Goal: Task Accomplishment & Management: Complete application form

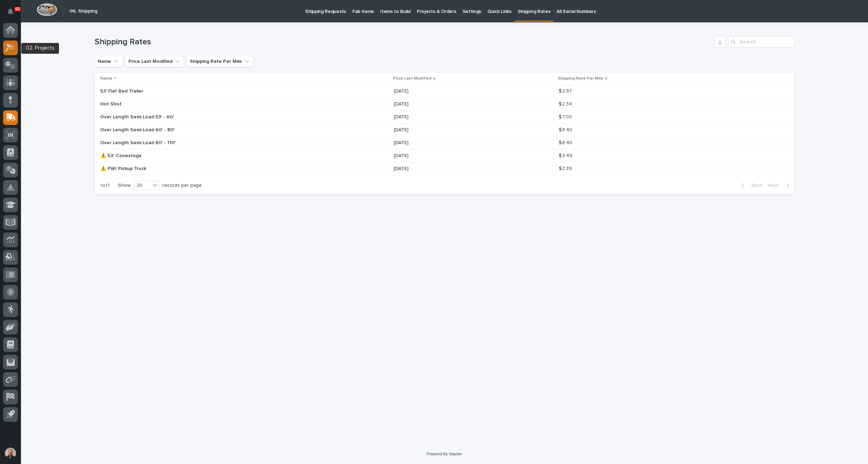
click at [9, 47] on icon at bounding box center [9, 48] width 6 height 8
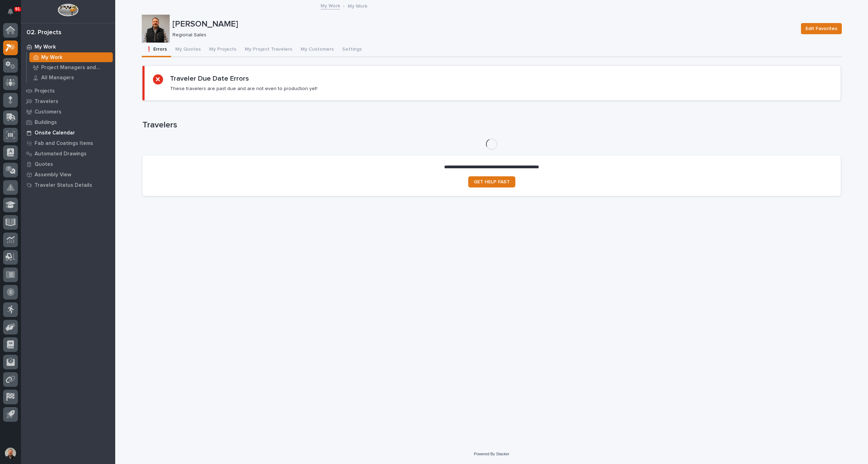
click at [58, 133] on p "Onsite Calendar" at bounding box center [55, 133] width 41 height 6
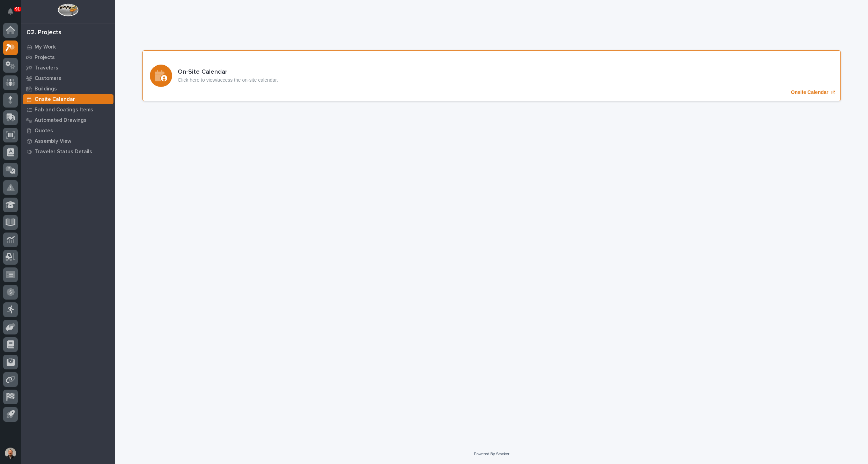
click at [807, 92] on p "Onsite Calendar" at bounding box center [809, 92] width 37 height 6
click at [48, 48] on p "My Work" at bounding box center [45, 47] width 21 height 6
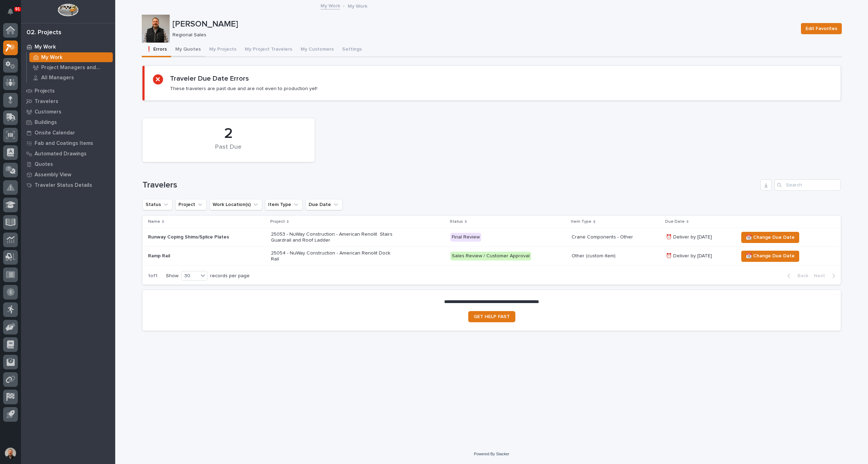
click at [191, 48] on button "My Quotes" at bounding box center [188, 50] width 34 height 15
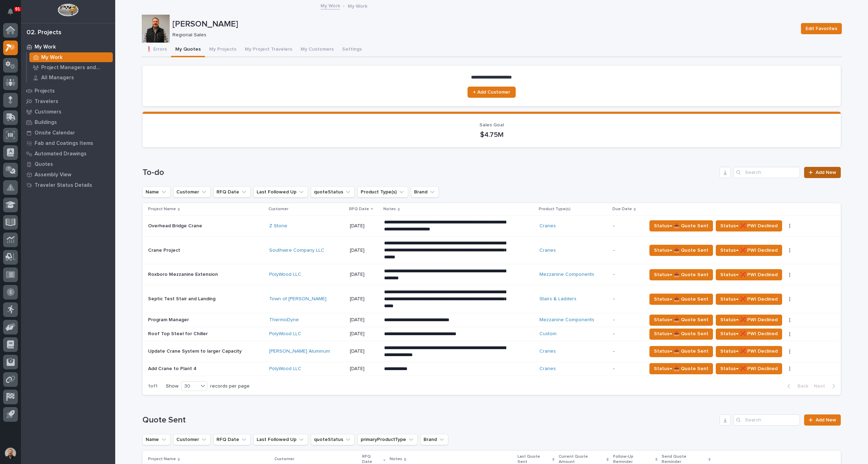
click at [821, 172] on span "Add New" at bounding box center [826, 172] width 21 height 5
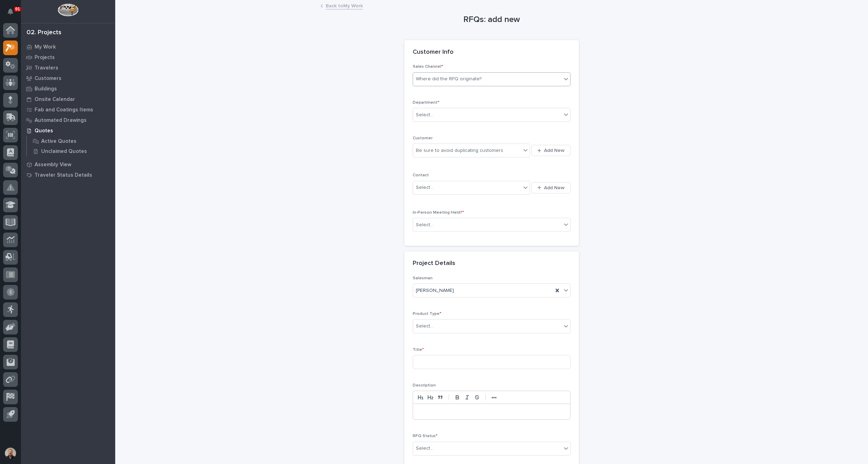
click at [444, 78] on div "Where did the RFQ originate?" at bounding box center [449, 78] width 66 height 7
click at [421, 102] on div "PWI" at bounding box center [488, 105] width 157 height 12
click at [434, 115] on input "text" at bounding box center [434, 115] width 1 height 6
click at [426, 140] on span "Regional Sales" at bounding box center [431, 140] width 37 height 8
click at [437, 150] on div "Be sure to avoid duplicating customers" at bounding box center [459, 150] width 87 height 7
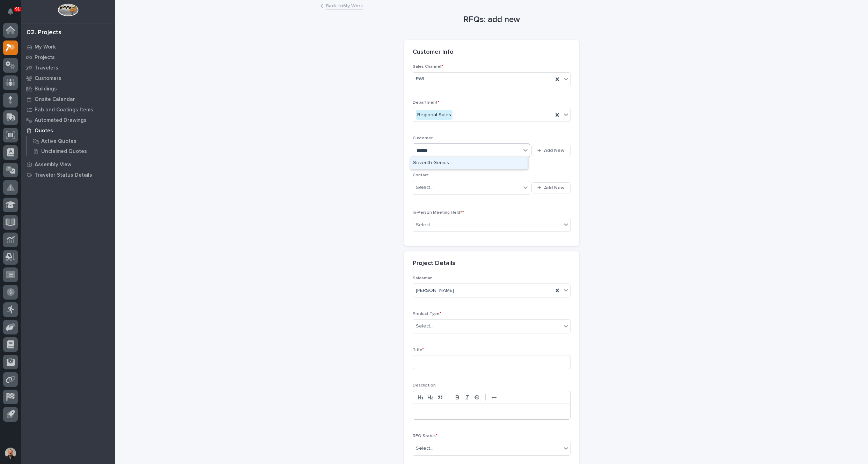
type input "*******"
click at [437, 162] on div "Seventh Genius" at bounding box center [468, 163] width 117 height 12
click at [426, 187] on div "Select..." at bounding box center [424, 187] width 17 height 7
type input "*******"
click at [555, 188] on span "Add New" at bounding box center [554, 188] width 21 height 6
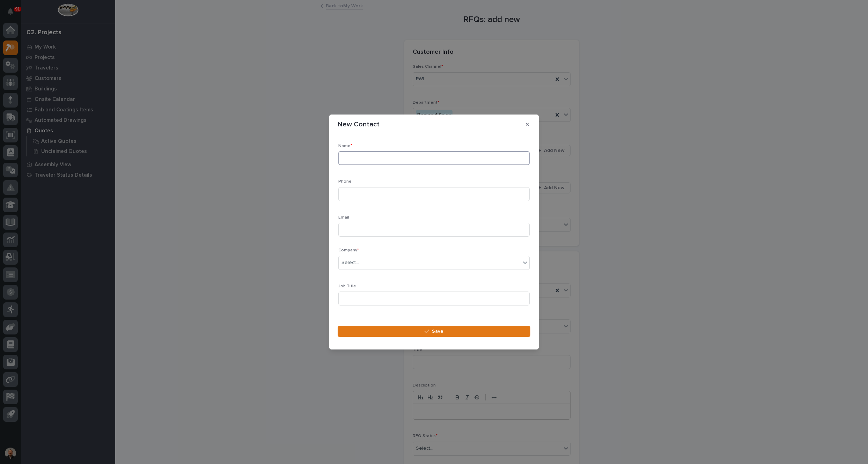
click at [353, 158] on input at bounding box center [434, 158] width 191 height 14
type input "[PERSON_NAME]"
click at [357, 194] on input at bounding box center [434, 194] width 191 height 14
type input "4694589136"
click at [357, 230] on input at bounding box center [434, 230] width 191 height 14
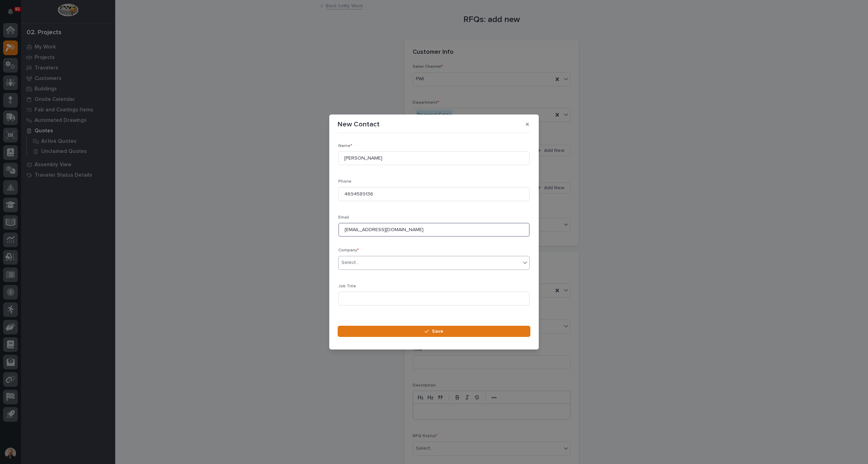
type input "[EMAIL_ADDRESS][DOMAIN_NAME]"
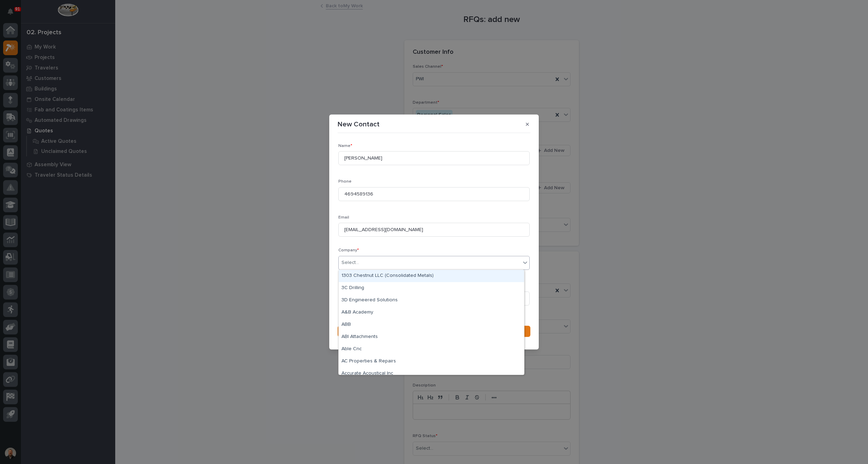
click at [363, 263] on div "Select..." at bounding box center [430, 263] width 182 height 12
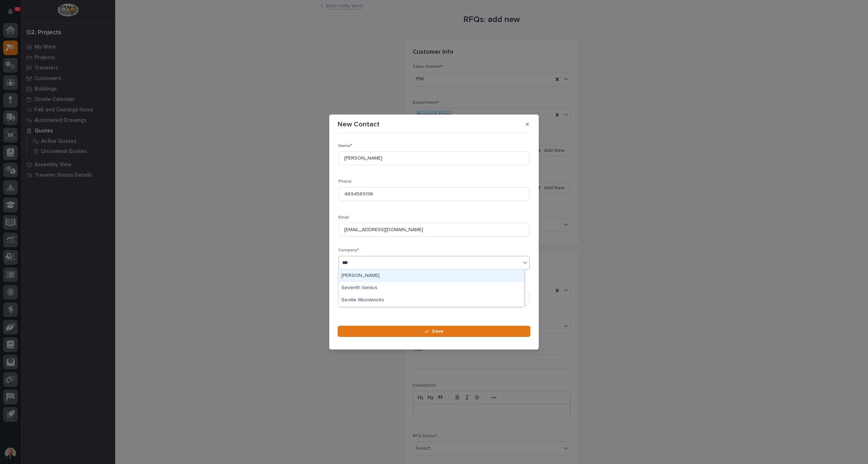
type input "****"
click at [368, 275] on div "Seventh Genius" at bounding box center [432, 276] width 186 height 12
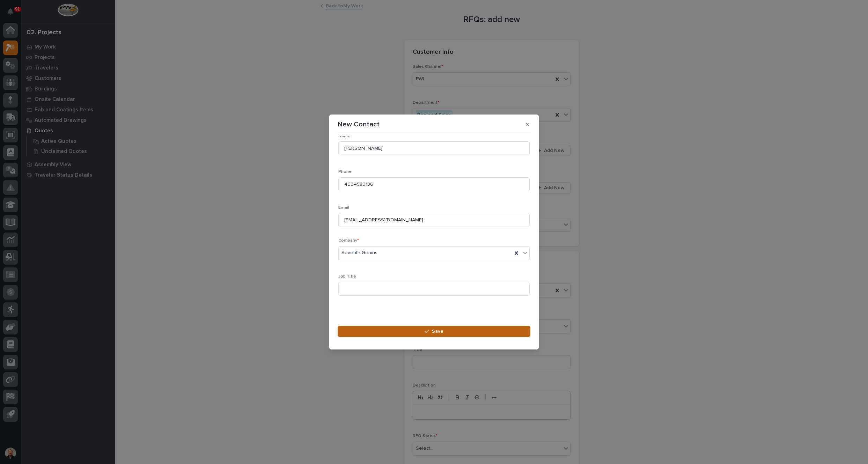
click at [436, 331] on span "Save" at bounding box center [438, 331] width 12 height 6
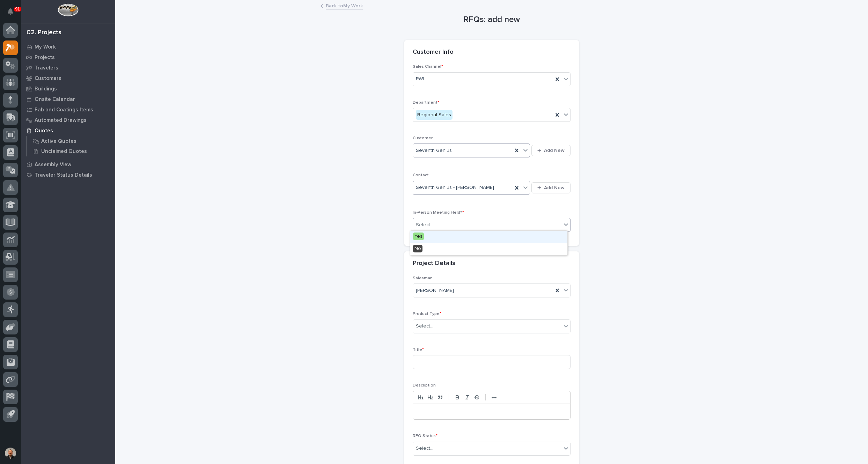
click at [439, 225] on div "Select..." at bounding box center [487, 225] width 148 height 12
click at [431, 249] on div "No" at bounding box center [488, 249] width 157 height 12
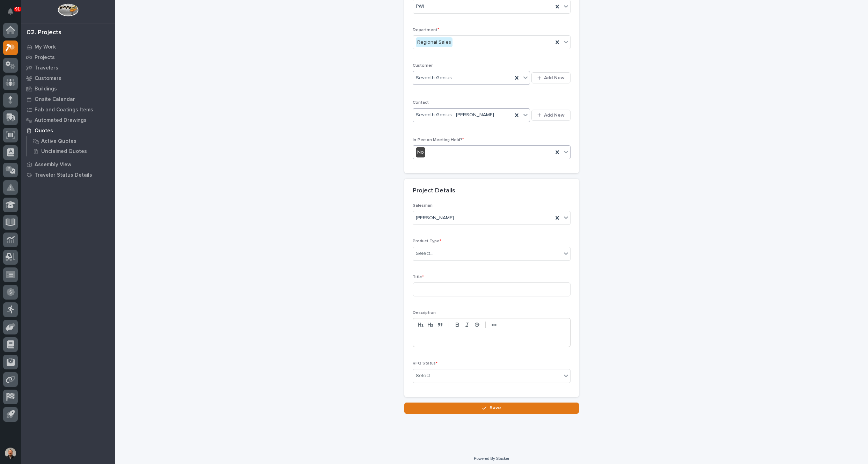
scroll to position [74, 0]
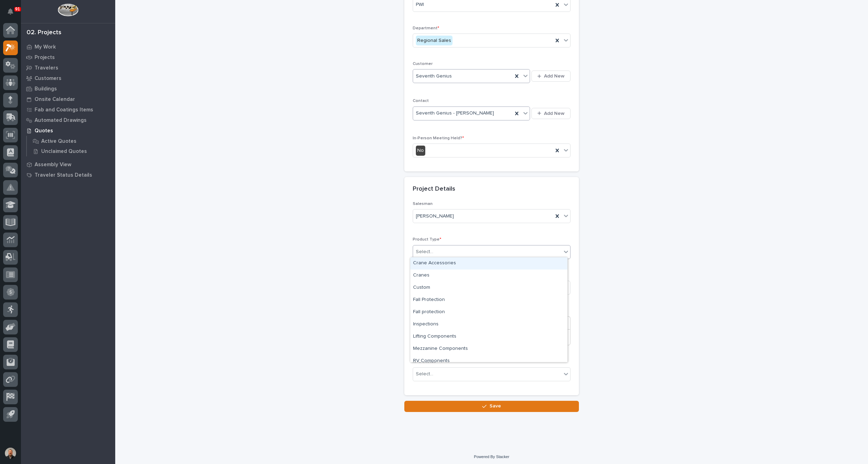
click at [439, 249] on div "Select..." at bounding box center [487, 252] width 148 height 12
click at [429, 276] on div "Cranes" at bounding box center [488, 276] width 157 height 12
click at [425, 290] on input at bounding box center [492, 288] width 158 height 14
drag, startPoint x: 465, startPoint y: 285, endPoint x: 415, endPoint y: 286, distance: 49.3
click at [415, 286] on input "Crane, IN Jib Crane" at bounding box center [492, 288] width 158 height 14
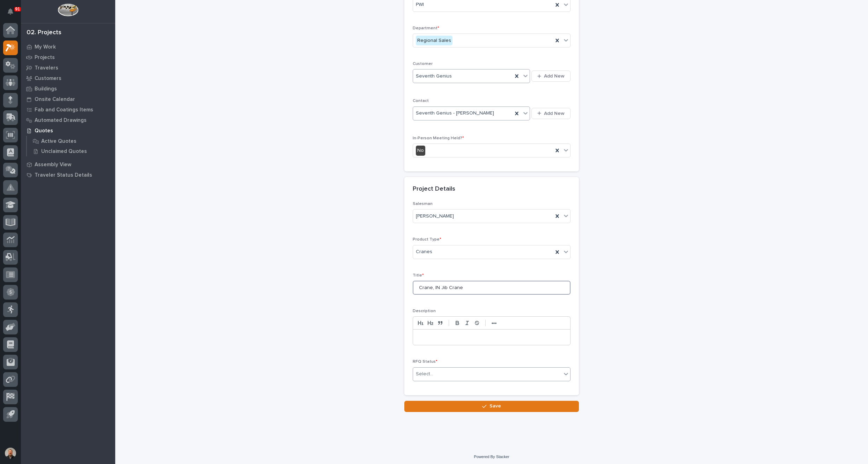
type input "Crane, IN Jib Crane"
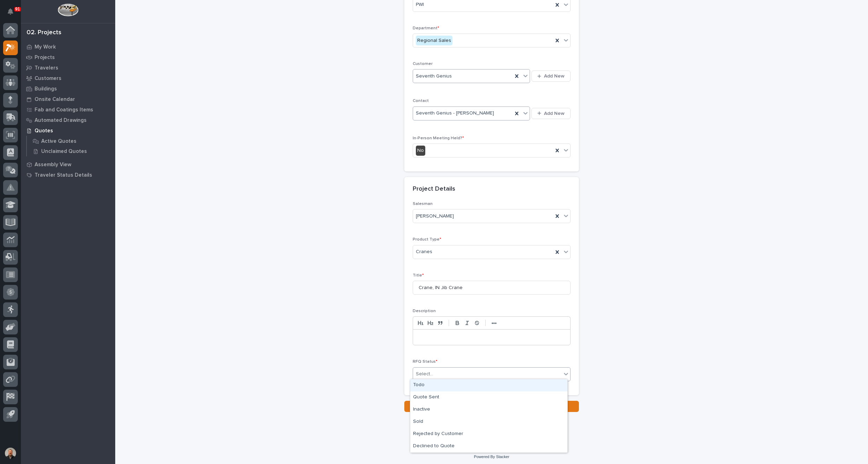
click at [445, 369] on div "Select..." at bounding box center [487, 375] width 148 height 12
click at [441, 397] on div "Quote Sent" at bounding box center [488, 398] width 157 height 12
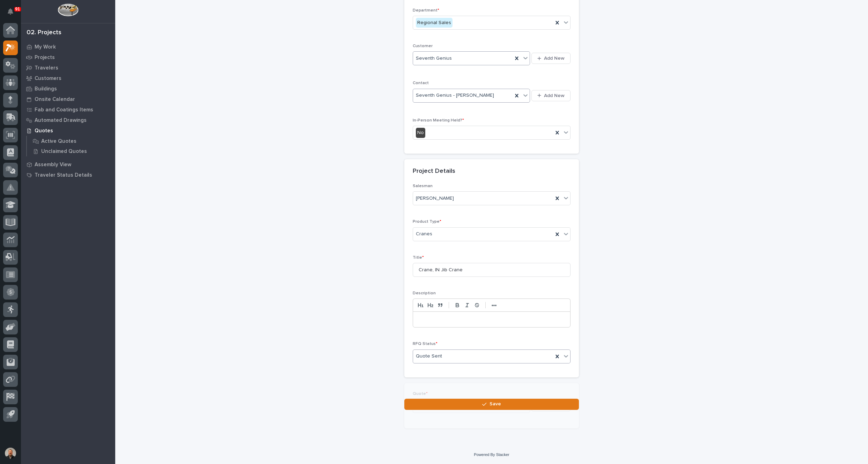
scroll to position [100, 0]
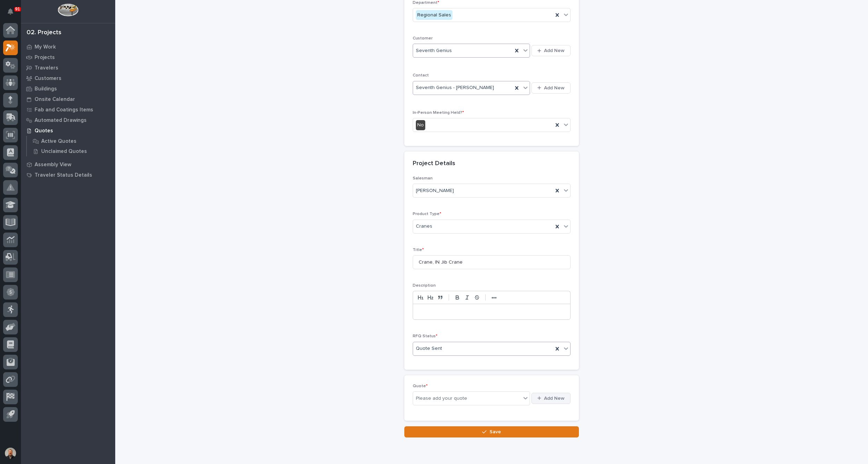
click at [544, 396] on span "Add New" at bounding box center [554, 398] width 21 height 6
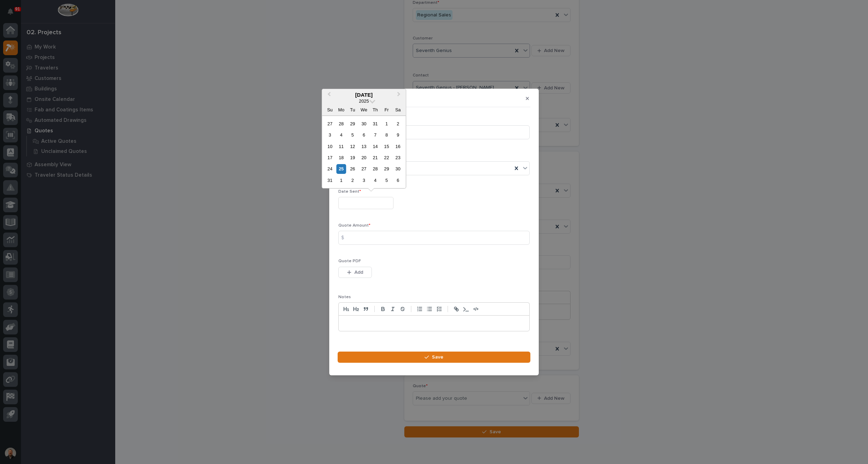
click at [363, 203] on input "text" at bounding box center [366, 203] width 55 height 12
click at [342, 170] on div "25" at bounding box center [341, 168] width 9 height 9
type input "**********"
click at [363, 239] on input at bounding box center [434, 238] width 191 height 14
click at [354, 239] on input at bounding box center [434, 238] width 191 height 14
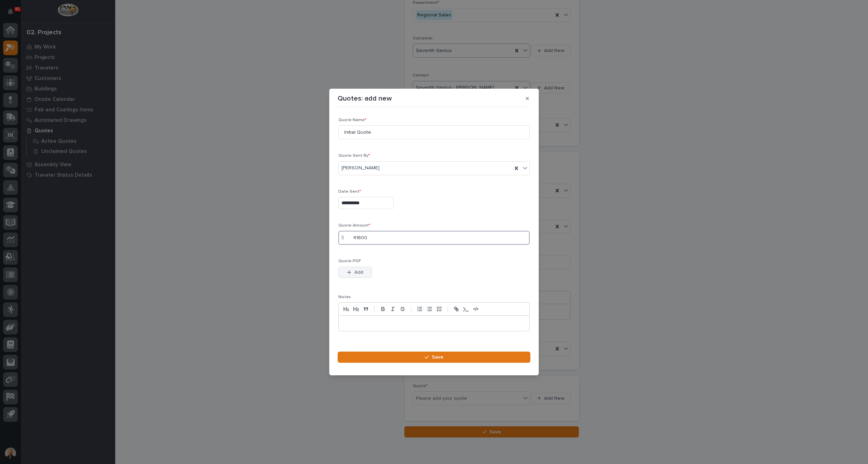
type input "41600"
click at [357, 271] on span "Add" at bounding box center [359, 272] width 9 height 6
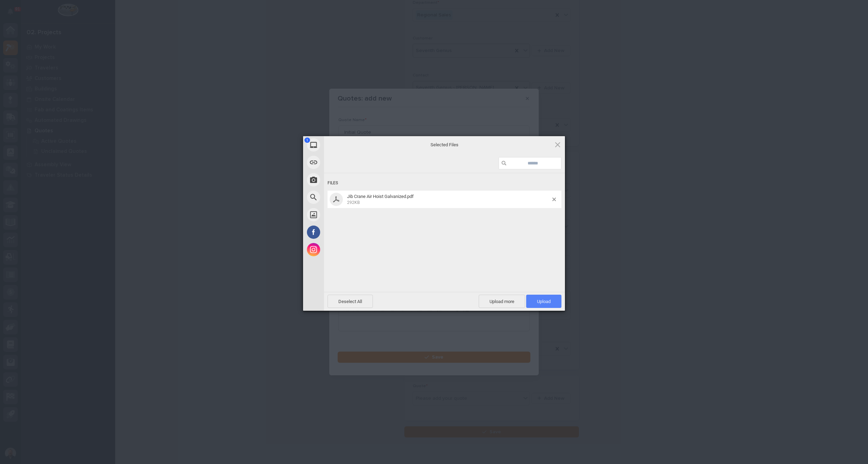
click at [549, 299] on span "Upload 1" at bounding box center [544, 301] width 14 height 5
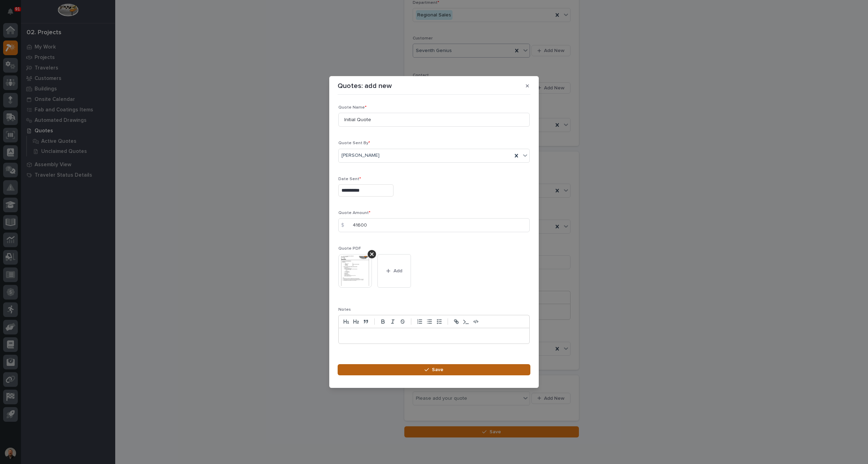
click at [445, 369] on button "Save" at bounding box center [434, 369] width 193 height 11
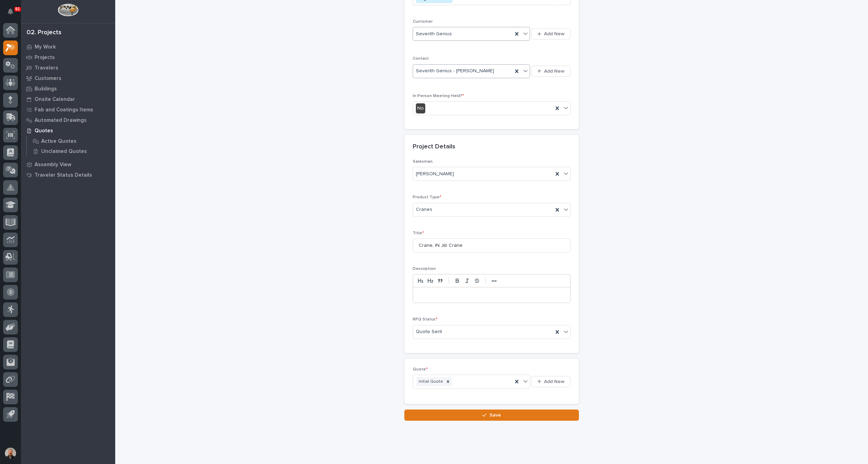
scroll to position [125, 0]
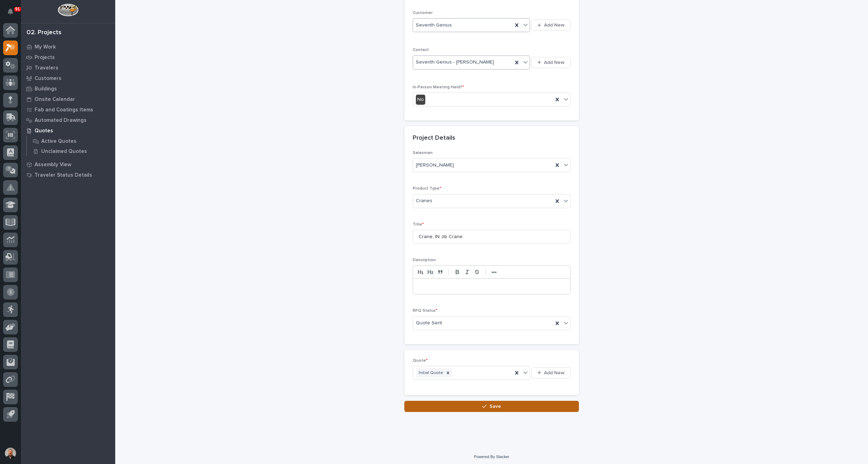
click at [483, 405] on icon "button" at bounding box center [484, 406] width 4 height 5
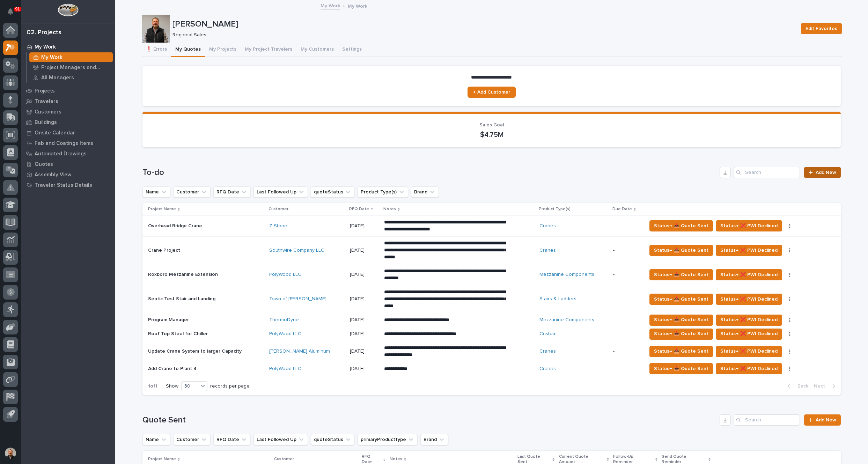
click at [818, 174] on span "Add New" at bounding box center [826, 172] width 21 height 5
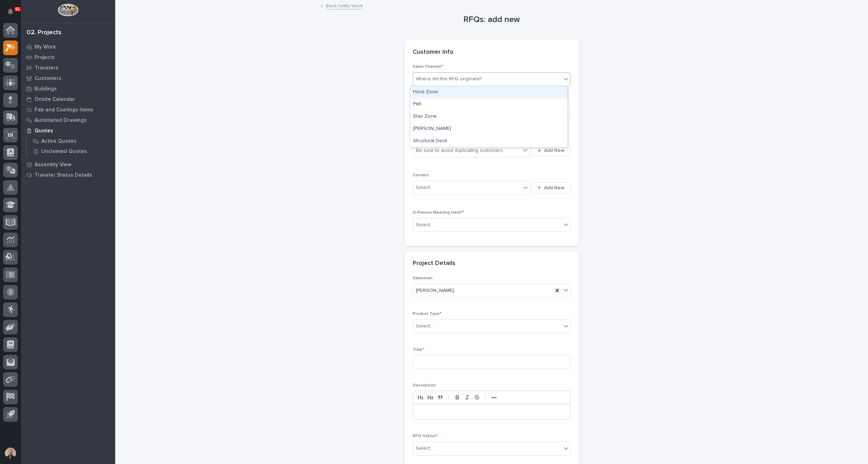
click at [440, 77] on div "Where did the RFQ originate?" at bounding box center [449, 78] width 66 height 7
click at [428, 104] on div "PWI" at bounding box center [488, 105] width 157 height 12
click at [430, 115] on div "Select..." at bounding box center [487, 115] width 148 height 12
click at [427, 140] on span "Regional Sales" at bounding box center [431, 140] width 37 height 8
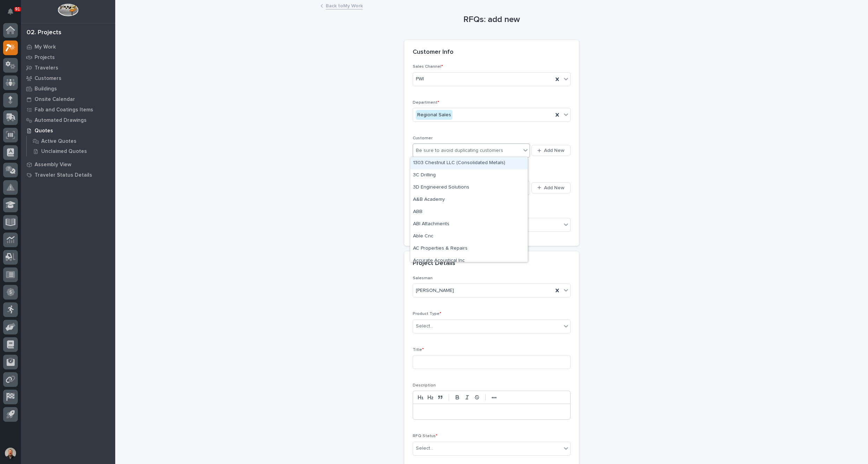
click at [487, 150] on div "Be sure to avoid duplicating customers" at bounding box center [459, 150] width 87 height 7
type input "********"
click at [555, 152] on span "Add New" at bounding box center [554, 150] width 21 height 6
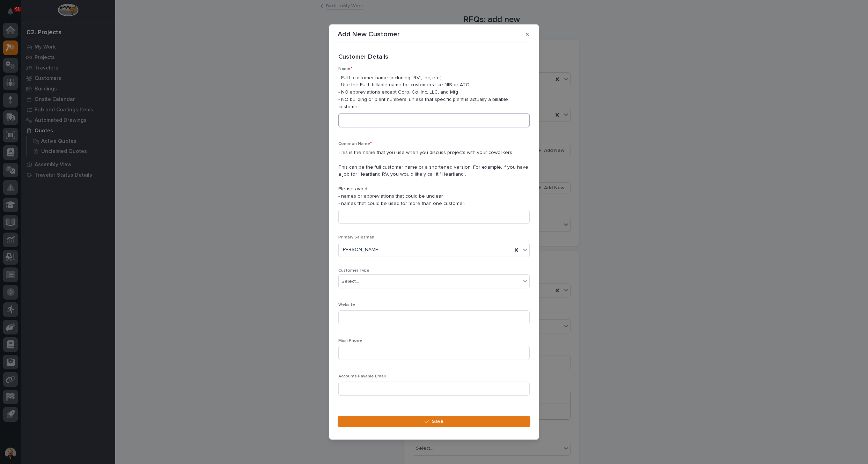
click at [359, 117] on input at bounding box center [434, 121] width 191 height 14
type input "GOVCREST"
click at [362, 216] on input at bounding box center [434, 217] width 191 height 14
type input "GOVCREST"
click at [372, 280] on div "Select..." at bounding box center [430, 282] width 182 height 12
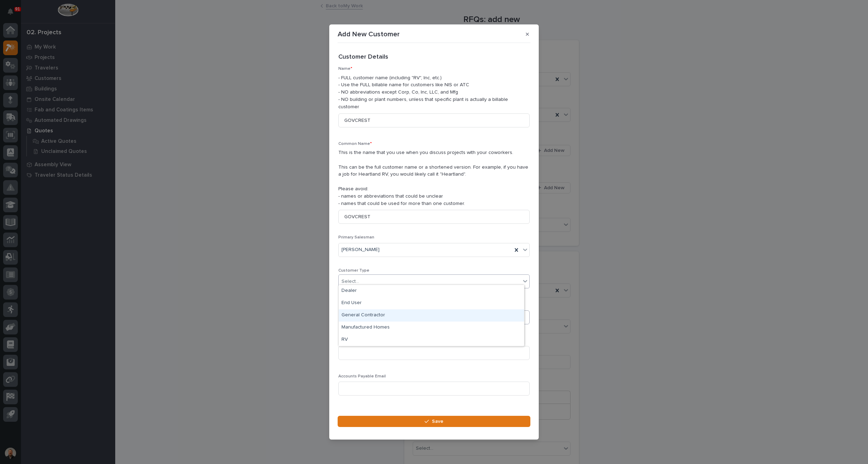
click at [375, 314] on div "General Contractor" at bounding box center [432, 316] width 186 height 12
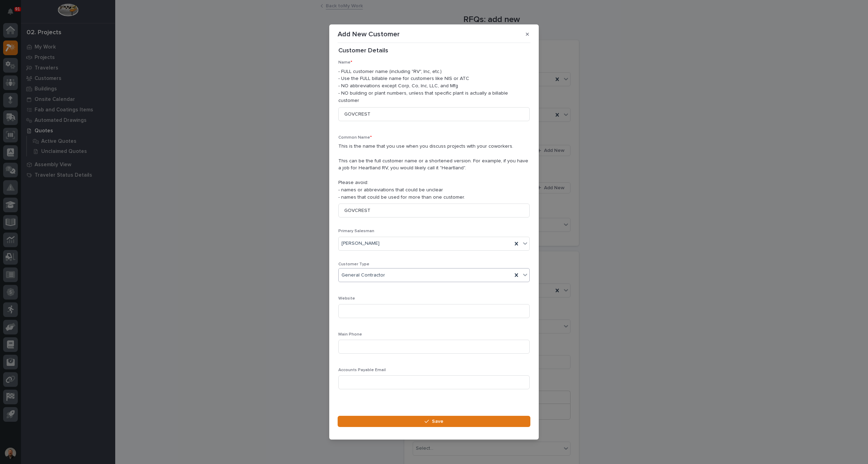
scroll to position [10, 0]
click at [434, 419] on span "Save" at bounding box center [438, 422] width 12 height 6
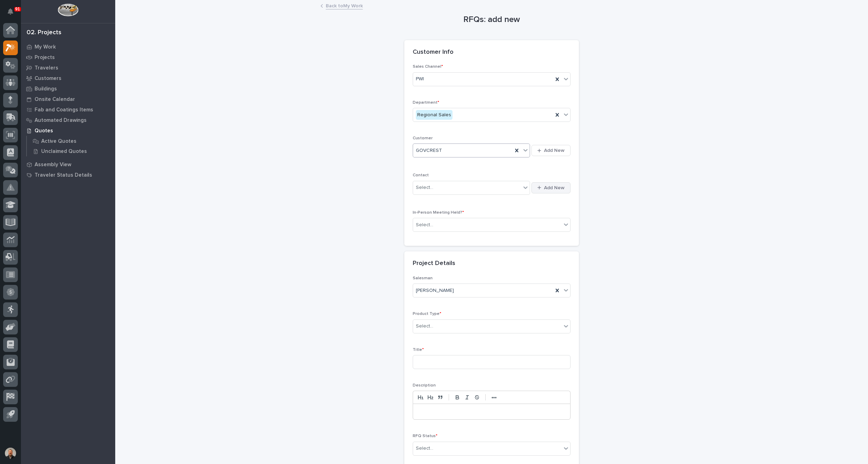
click at [554, 187] on span "Add New" at bounding box center [554, 188] width 21 height 6
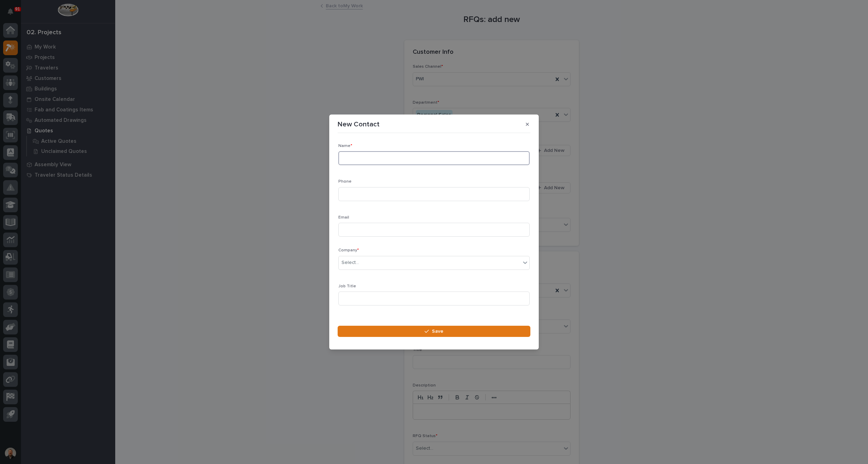
click at [376, 158] on input at bounding box center [434, 158] width 191 height 14
type input "[PERSON_NAME]"
click at [372, 196] on input at bounding box center [434, 194] width 191 height 14
type input "5047021386"
click at [369, 232] on input at bounding box center [434, 230] width 191 height 14
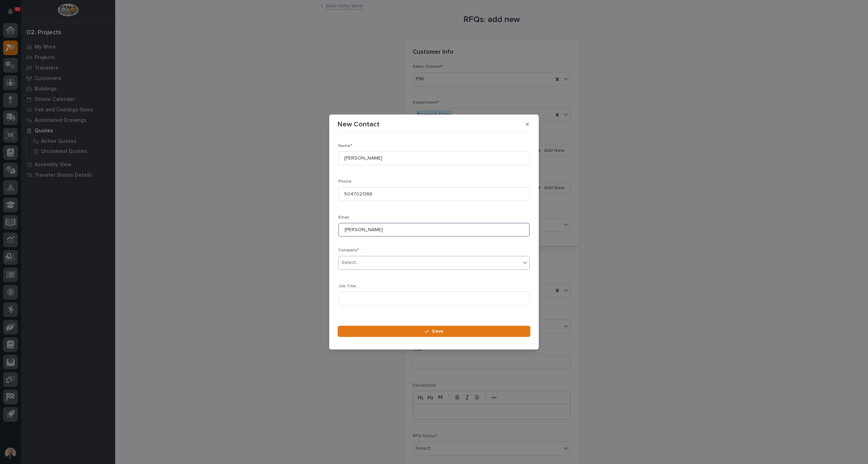
type input "[PERSON_NAME]"
click at [366, 261] on div "Select..." at bounding box center [430, 263] width 182 height 12
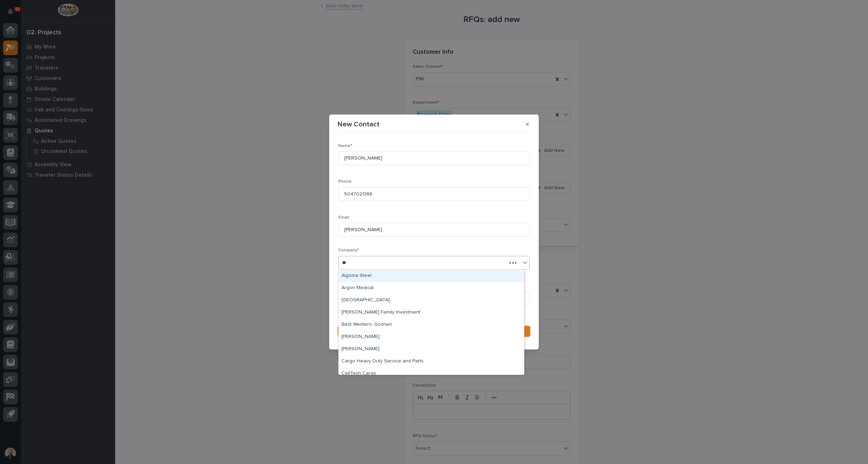
type input "***"
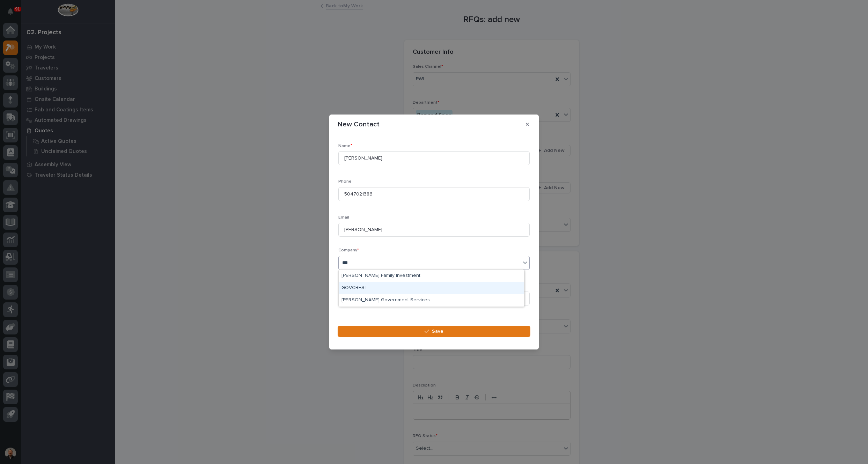
click at [360, 288] on div "GOVCREST" at bounding box center [432, 288] width 186 height 12
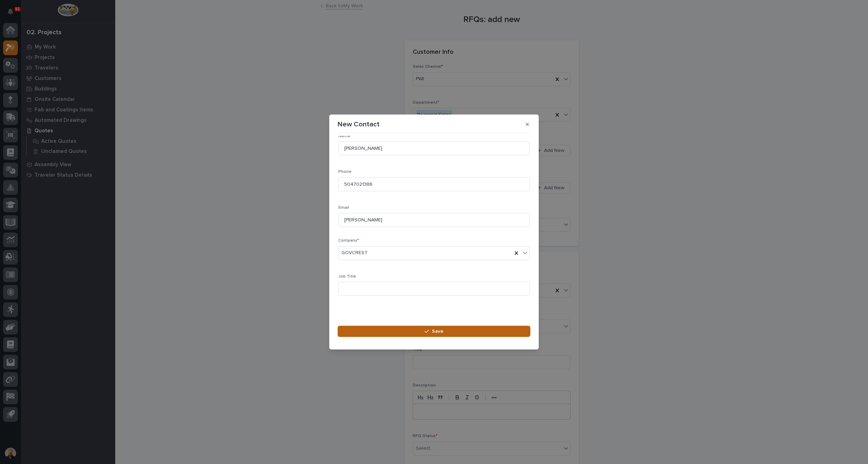
click at [434, 331] on span "Save" at bounding box center [438, 331] width 12 height 6
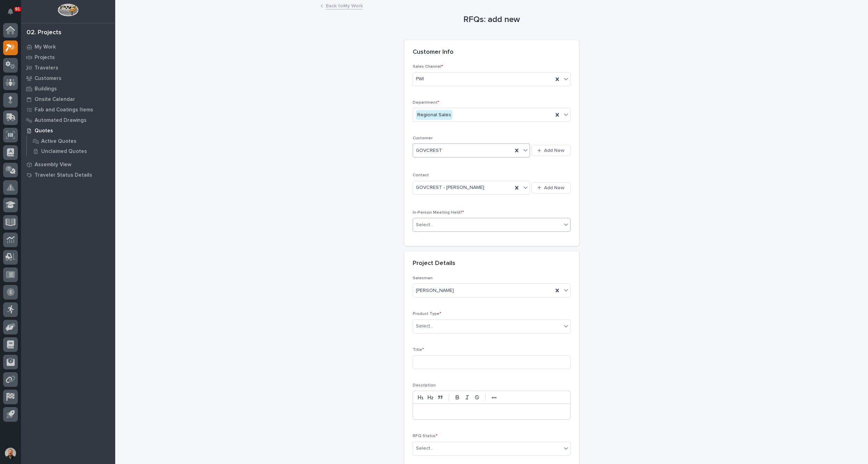
click at [517, 223] on div "Select..." at bounding box center [487, 225] width 148 height 12
click at [427, 251] on div "No" at bounding box center [488, 249] width 157 height 12
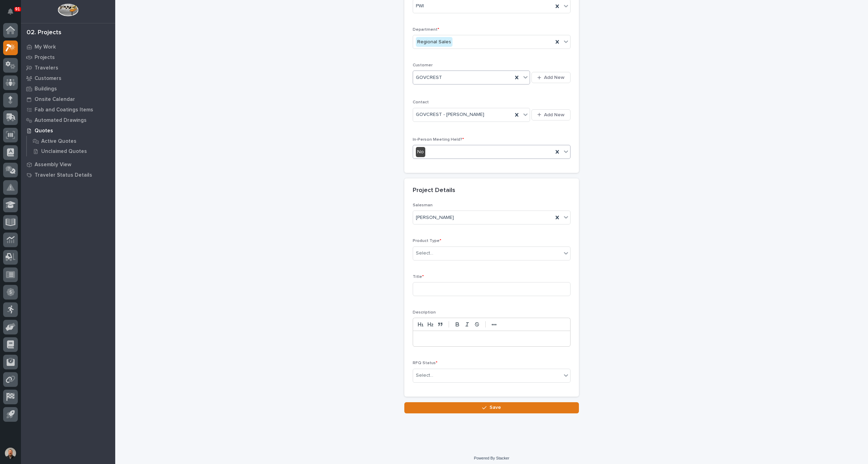
scroll to position [74, 0]
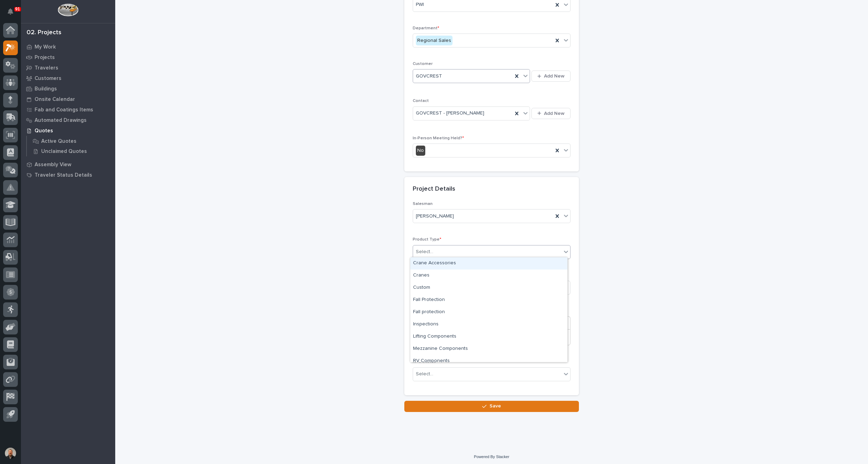
click at [446, 249] on div "Select..." at bounding box center [487, 252] width 148 height 12
click at [432, 274] on div "Cranes" at bounding box center [488, 276] width 157 height 12
click at [427, 284] on input at bounding box center [492, 288] width 158 height 14
paste input "Crane, IN Jib Crane"
type input "Crane, IN Jib Crane"
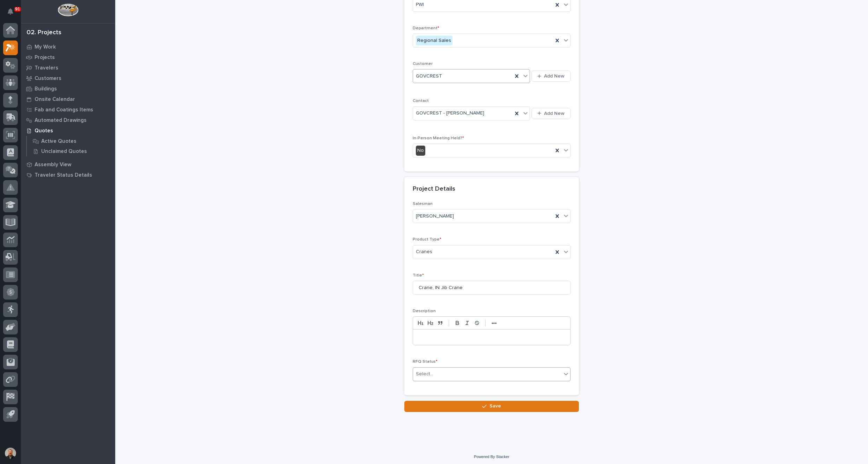
click at [432, 372] on div "Select..." at bounding box center [487, 375] width 148 height 12
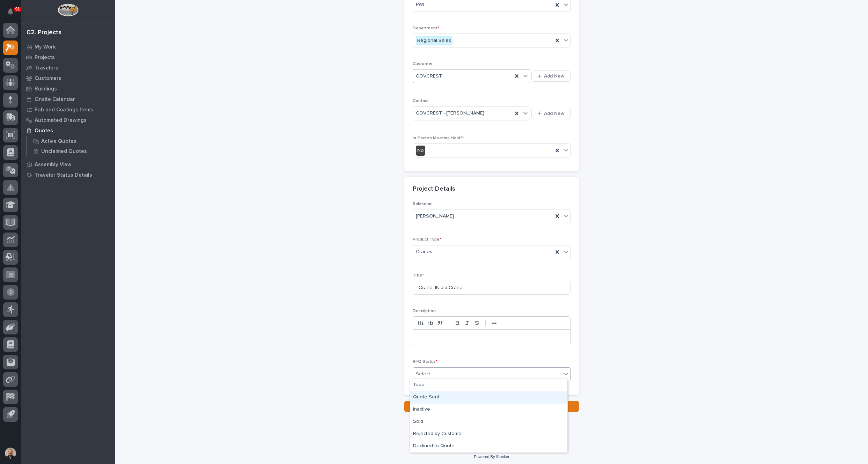
click at [435, 397] on div "Quote Sent" at bounding box center [488, 398] width 157 height 12
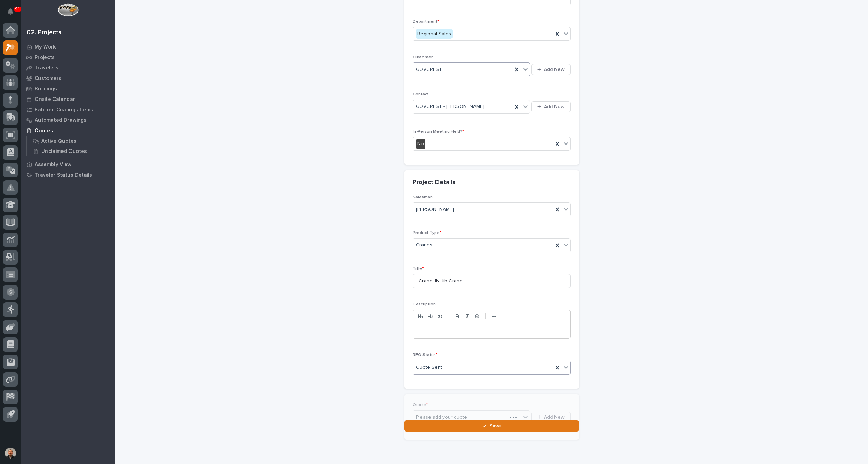
scroll to position [100, 0]
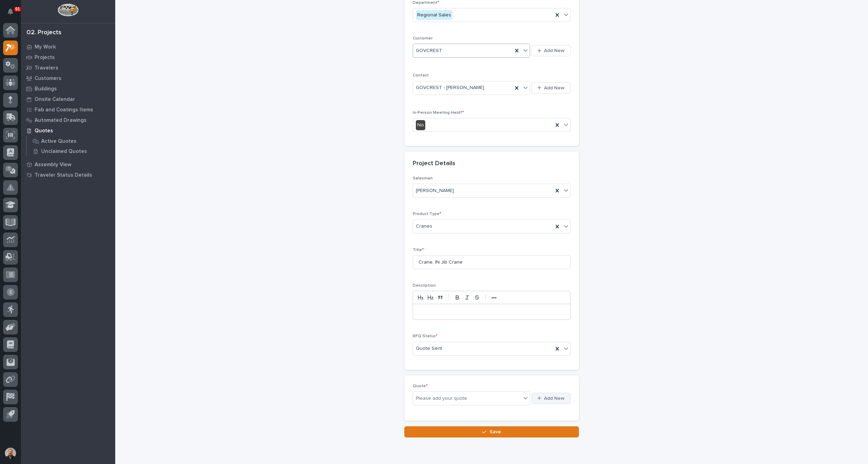
click at [545, 396] on span "Add New" at bounding box center [554, 398] width 21 height 6
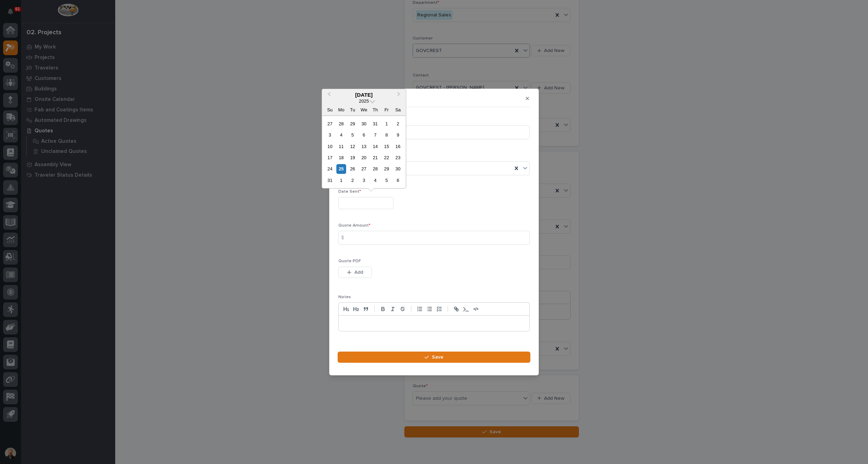
click at [355, 204] on input "text" at bounding box center [366, 203] width 55 height 12
click at [342, 169] on div "25" at bounding box center [341, 168] width 9 height 9
type input "**********"
click at [361, 236] on input at bounding box center [434, 238] width 191 height 14
type input "41600"
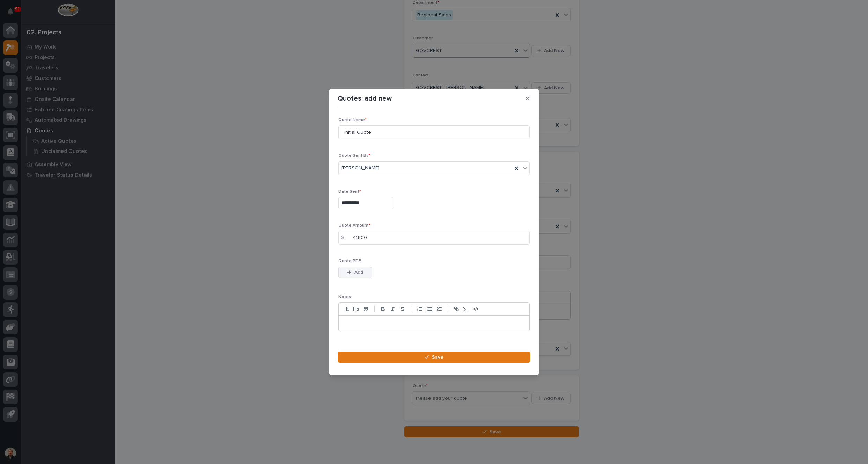
click at [357, 271] on span "Add" at bounding box center [359, 272] width 9 height 6
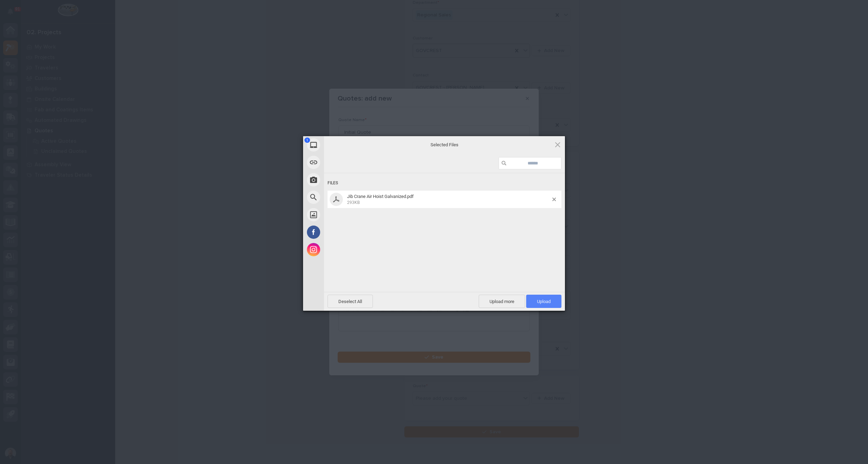
click at [555, 300] on span "Upload 1" at bounding box center [543, 301] width 35 height 13
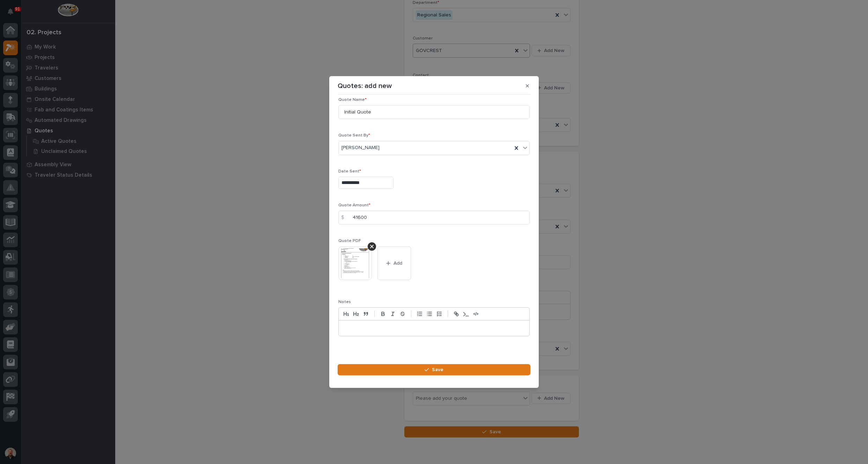
scroll to position [10, 0]
click at [431, 368] on div "button" at bounding box center [428, 370] width 7 height 5
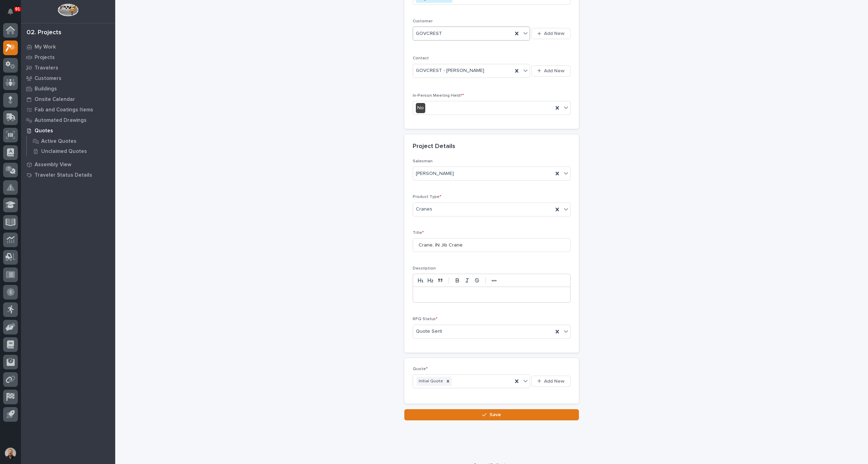
scroll to position [125, 0]
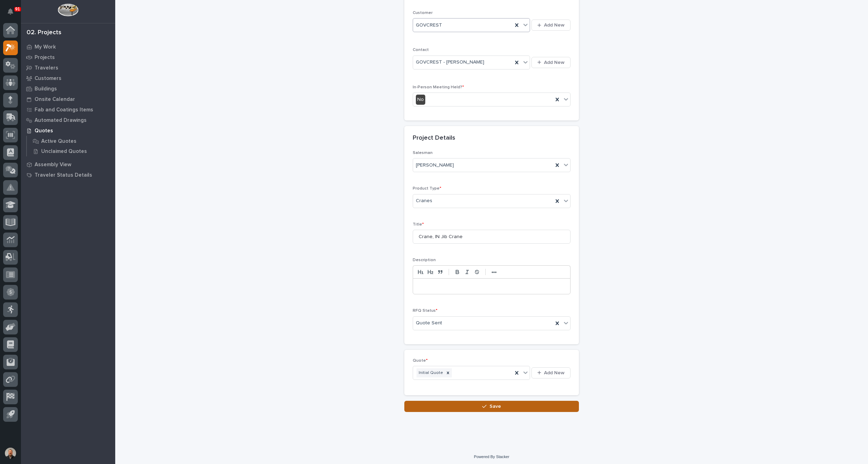
click at [485, 404] on div "button" at bounding box center [485, 406] width 7 height 5
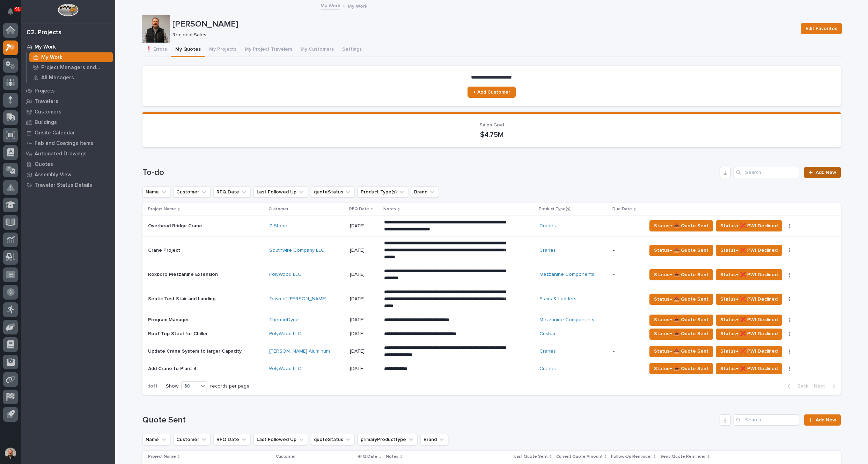
click at [822, 173] on span "Add New" at bounding box center [826, 172] width 21 height 5
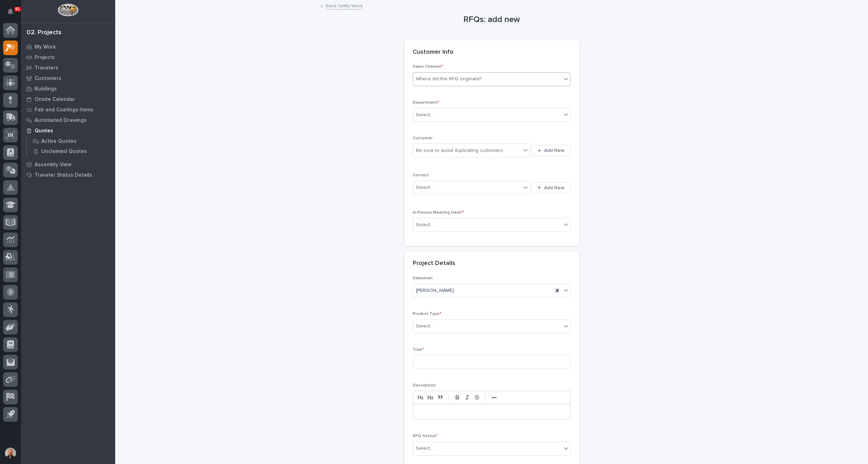
click at [450, 80] on div "Where did the RFQ originate?" at bounding box center [449, 78] width 66 height 7
click at [417, 104] on div "PWI" at bounding box center [488, 105] width 157 height 12
click at [435, 116] on div "Select..." at bounding box center [487, 115] width 148 height 12
click at [432, 139] on span "Regional Sales" at bounding box center [431, 140] width 37 height 8
click at [553, 151] on span "Add New" at bounding box center [554, 150] width 21 height 6
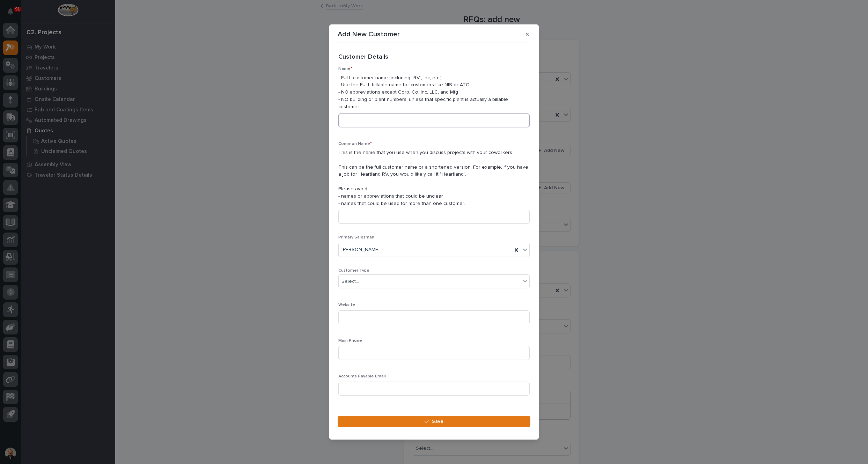
click at [363, 118] on input at bounding box center [434, 121] width 191 height 14
type input "Alamex [GEOGRAPHIC_DATA]"
click at [369, 216] on input at bounding box center [434, 217] width 191 height 14
type input "Alamex"
click at [372, 277] on div "Select..." at bounding box center [430, 282] width 182 height 12
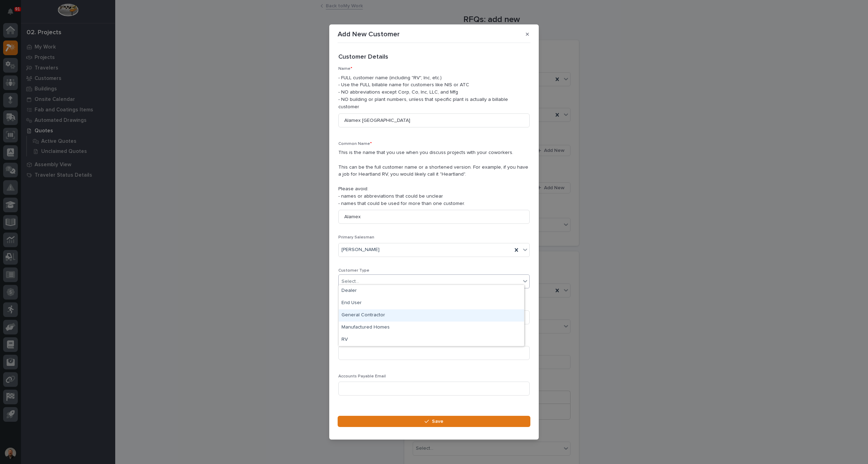
click at [371, 315] on div "General Contractor" at bounding box center [432, 316] width 186 height 12
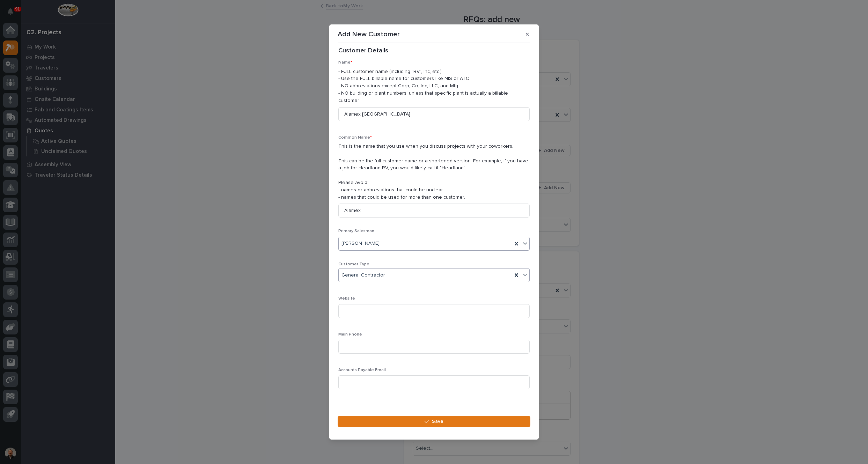
scroll to position [10, 0]
click at [360, 340] on input at bounding box center [434, 343] width 191 height 14
click at [455, 416] on button "Save" at bounding box center [434, 421] width 193 height 11
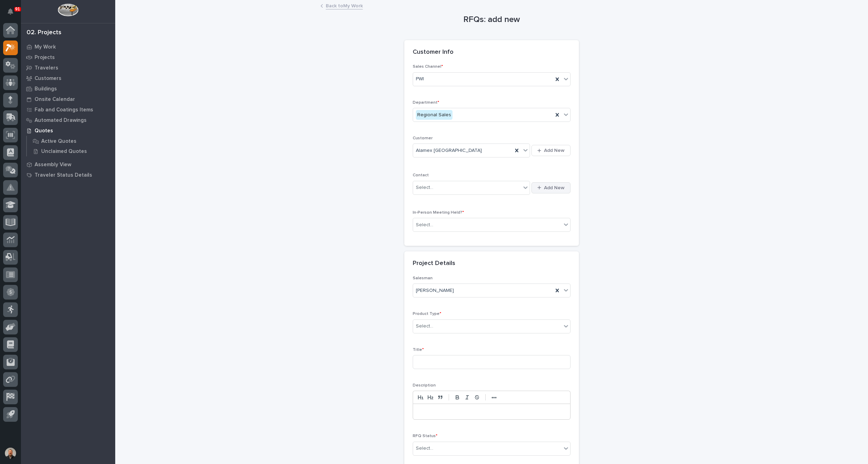
click at [551, 188] on span "Add New" at bounding box center [554, 188] width 21 height 6
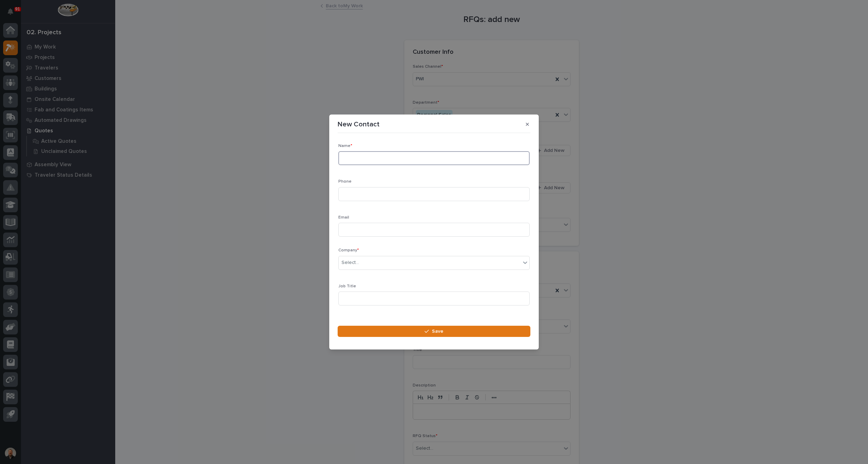
click at [364, 160] on input at bounding box center [434, 158] width 191 height 14
type input "nav"
click at [528, 124] on icon "button" at bounding box center [527, 124] width 3 height 3
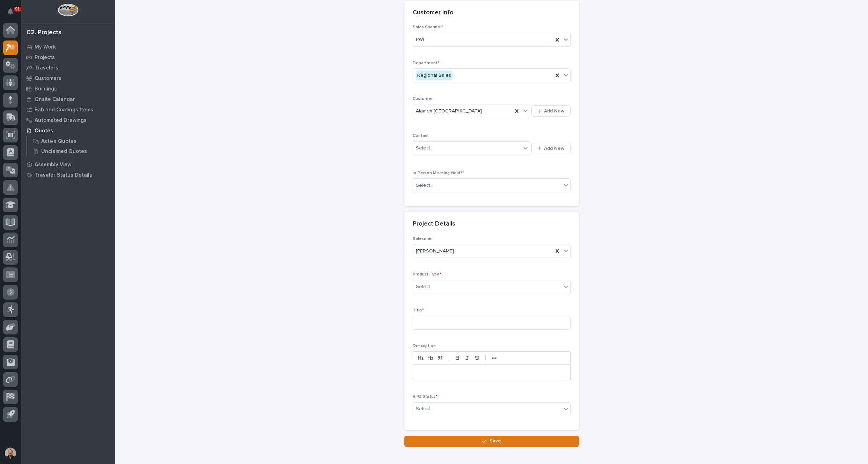
scroll to position [5, 0]
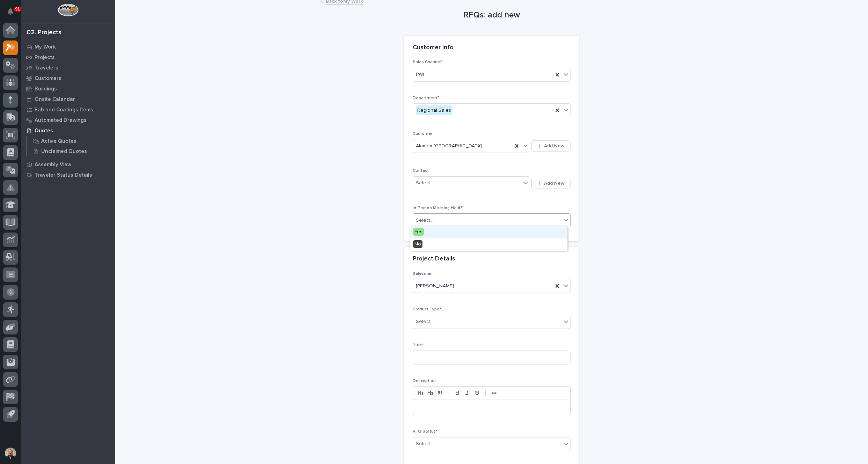
click at [467, 221] on div "Select..." at bounding box center [487, 221] width 148 height 12
click at [427, 245] on div "No" at bounding box center [488, 245] width 157 height 12
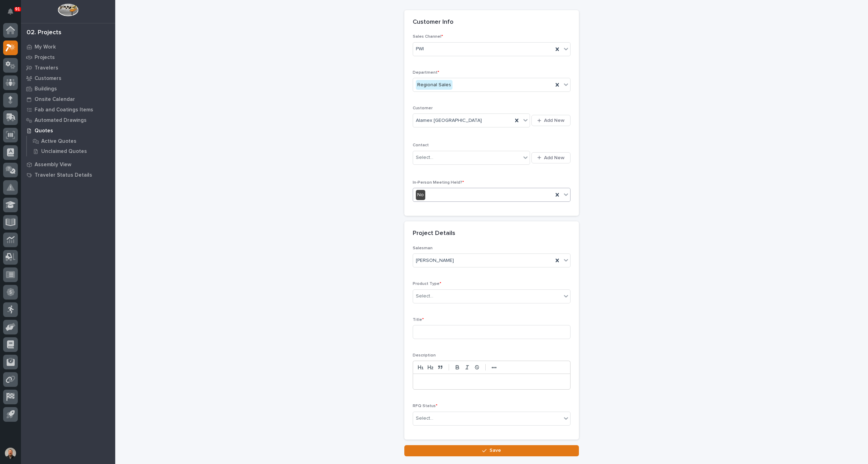
scroll to position [74, 0]
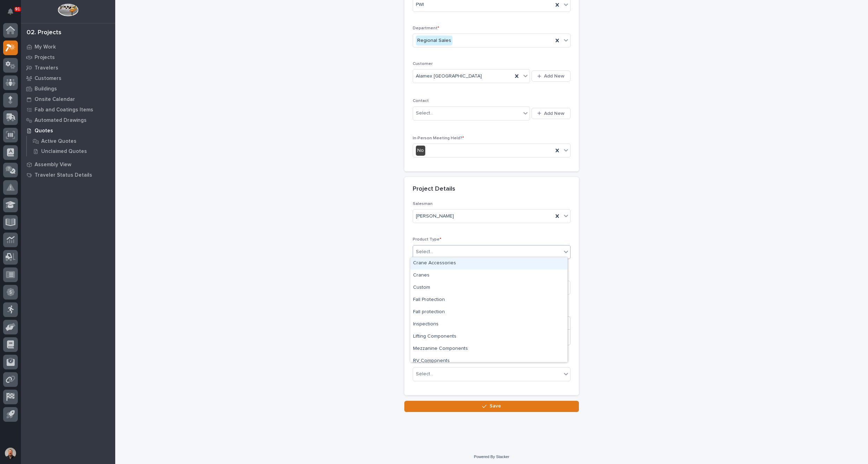
click at [431, 252] on div "Select..." at bounding box center [487, 252] width 148 height 12
click at [430, 278] on div "Cranes" at bounding box center [488, 276] width 157 height 12
click at [423, 284] on input at bounding box center [492, 288] width 158 height 14
paste input "Crane, IN Jib Crane"
type input "Crane, IN Jib Crane"
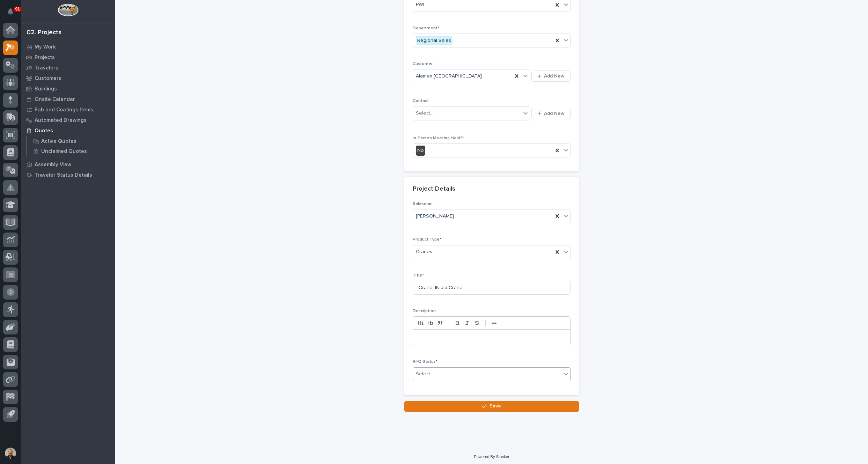
click at [434, 371] on input "text" at bounding box center [434, 374] width 1 height 6
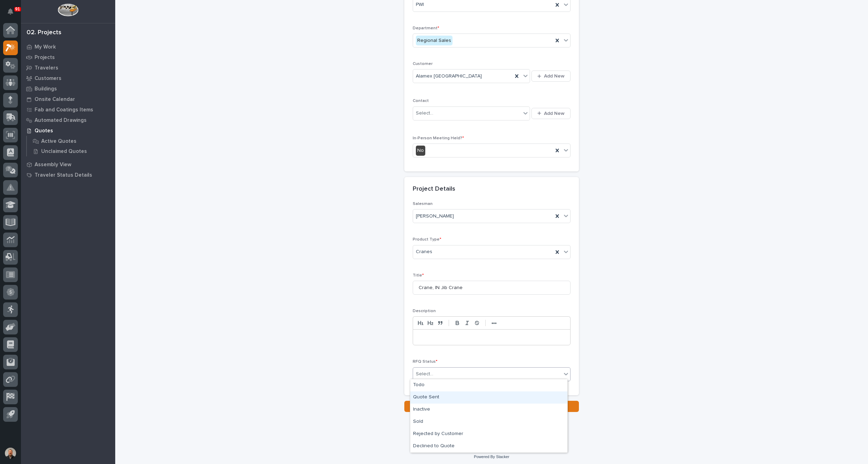
drag, startPoint x: 430, startPoint y: 391, endPoint x: 430, endPoint y: 396, distance: 4.9
click at [430, 396] on div "Quote Sent" at bounding box center [488, 398] width 157 height 12
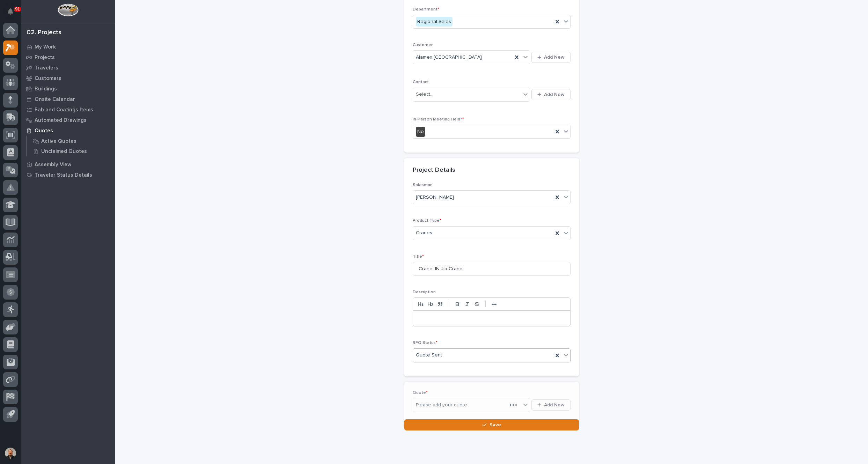
scroll to position [100, 0]
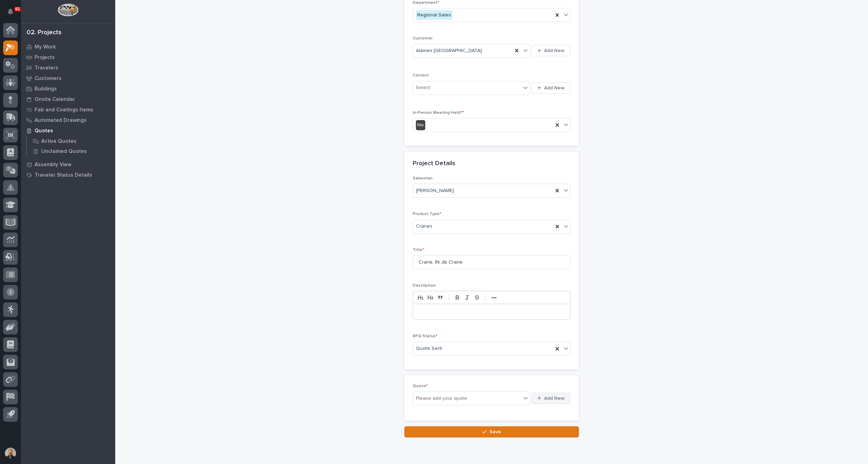
click at [546, 397] on span "Add New" at bounding box center [554, 398] width 21 height 6
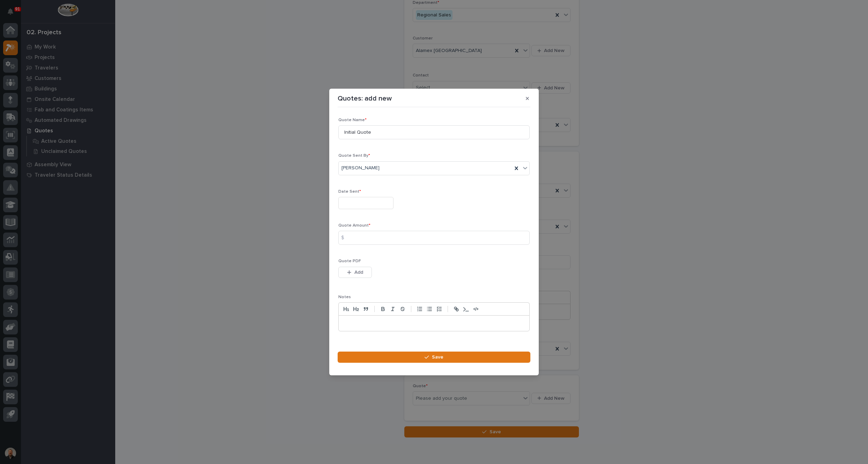
click at [358, 204] on input "text" at bounding box center [366, 203] width 55 height 12
click at [340, 169] on div "25" at bounding box center [341, 168] width 9 height 9
type input "**********"
click at [366, 240] on input at bounding box center [434, 238] width 191 height 14
click at [360, 238] on input at bounding box center [434, 238] width 191 height 14
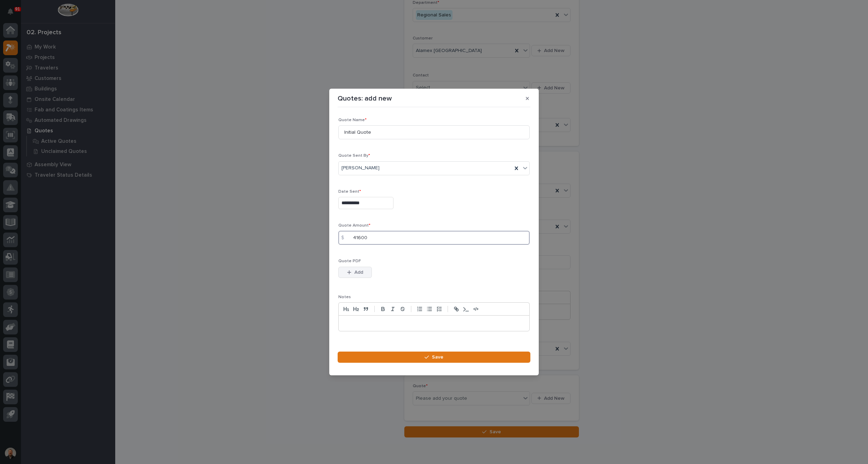
type input "41600"
click at [355, 271] on span "Add" at bounding box center [359, 272] width 9 height 6
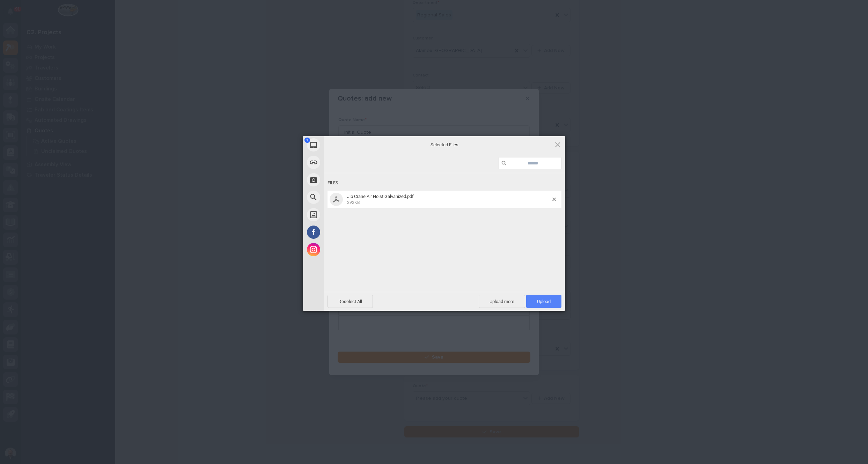
click at [547, 301] on span "Upload 1" at bounding box center [544, 301] width 14 height 5
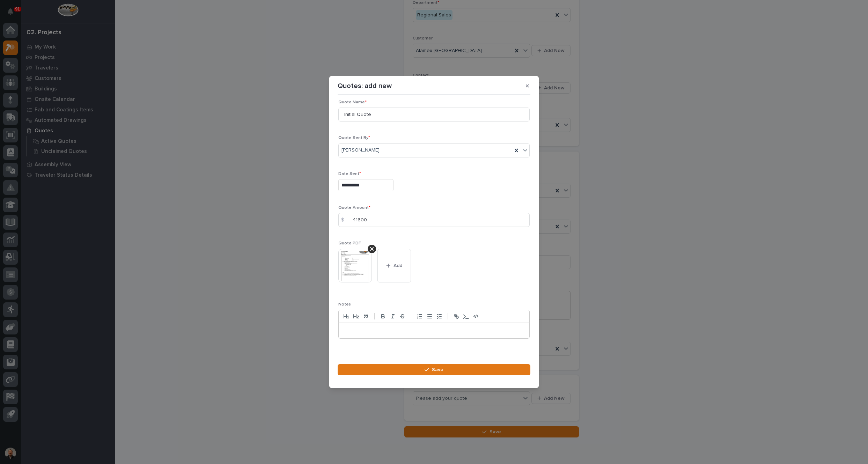
scroll to position [10, 0]
click at [439, 368] on span "Save" at bounding box center [438, 370] width 12 height 6
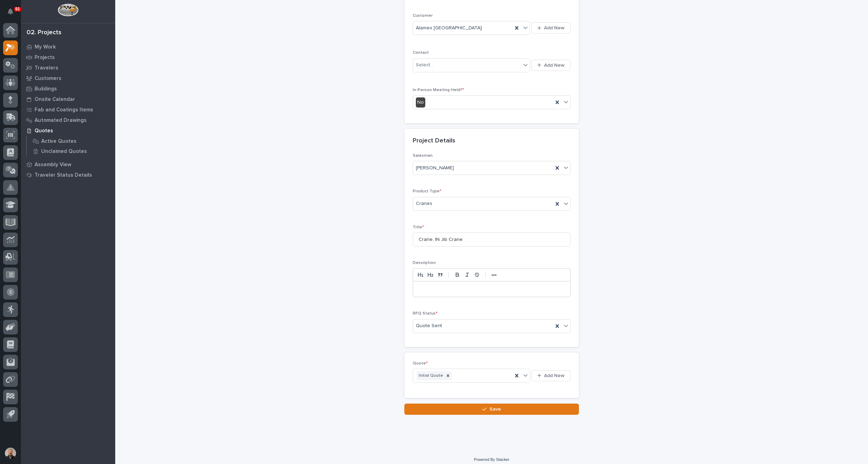
scroll to position [125, 0]
click at [490, 405] on span "Save" at bounding box center [496, 406] width 12 height 6
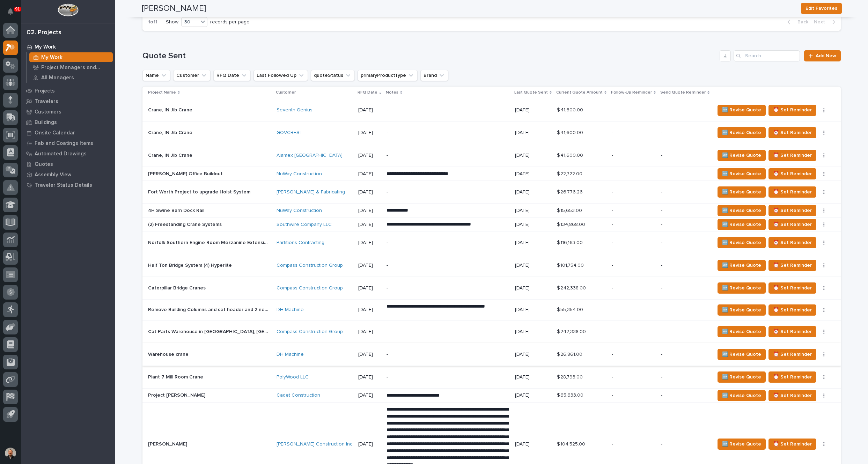
scroll to position [314, 0]
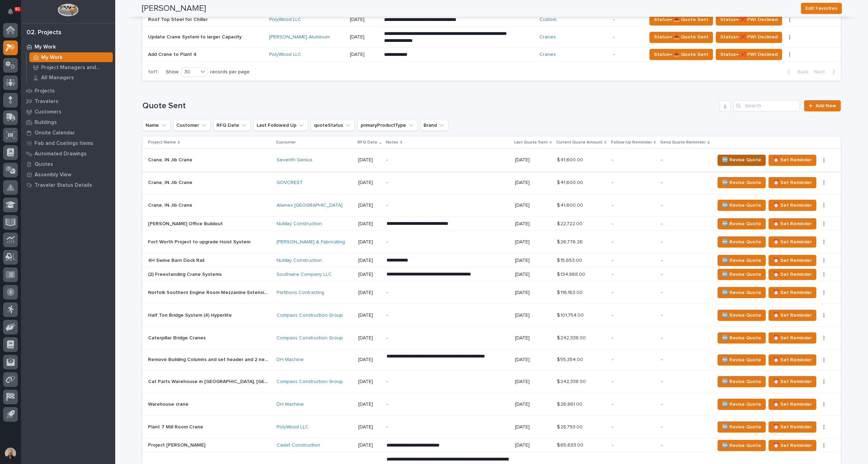
click at [740, 160] on span "🆕 Revise Quote" at bounding box center [741, 160] width 39 height 8
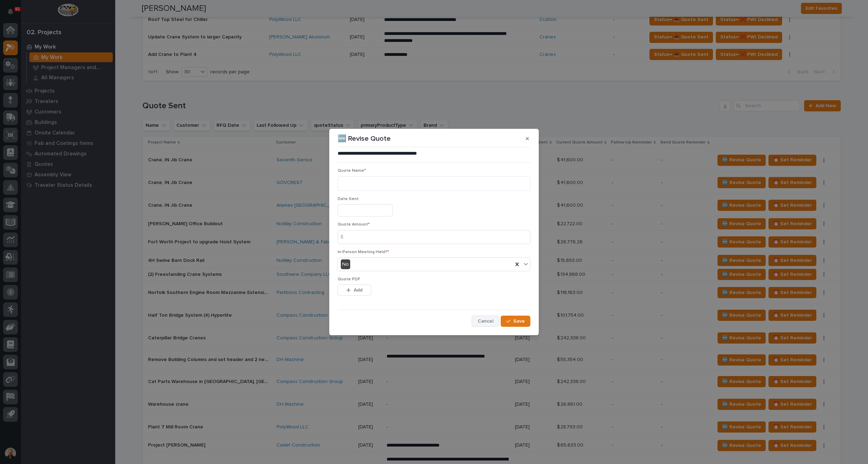
click at [486, 322] on span "Cancel" at bounding box center [486, 321] width 16 height 6
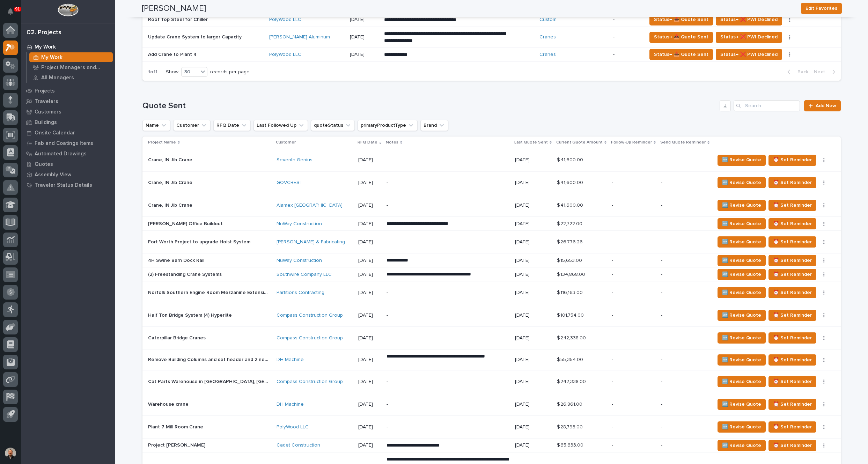
click at [165, 159] on p "Crane, IN Jib Crane" at bounding box center [171, 159] width 46 height 7
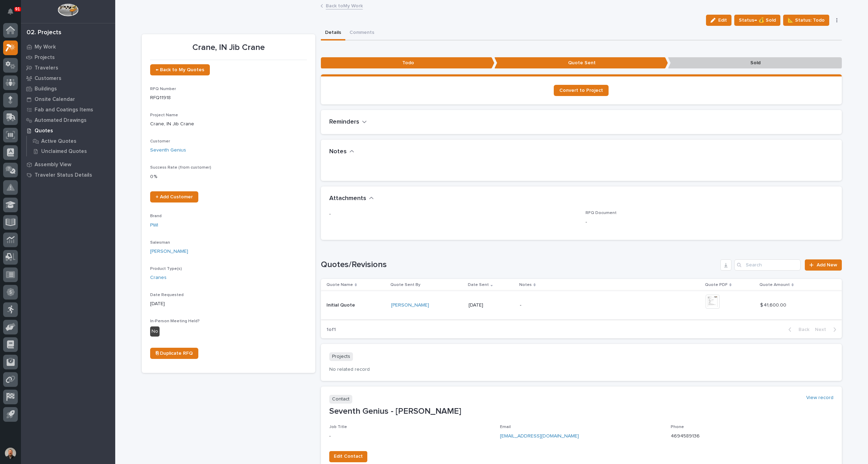
click at [711, 300] on img at bounding box center [713, 302] width 14 height 14
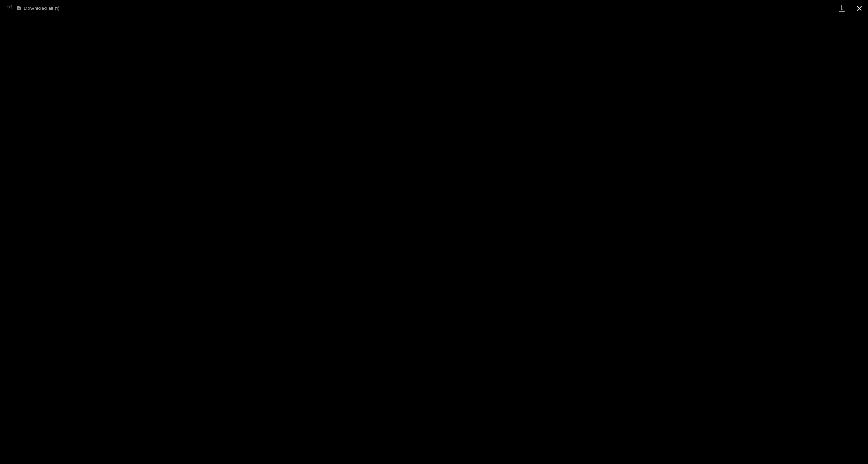
click at [860, 8] on button "Close gallery" at bounding box center [859, 8] width 17 height 16
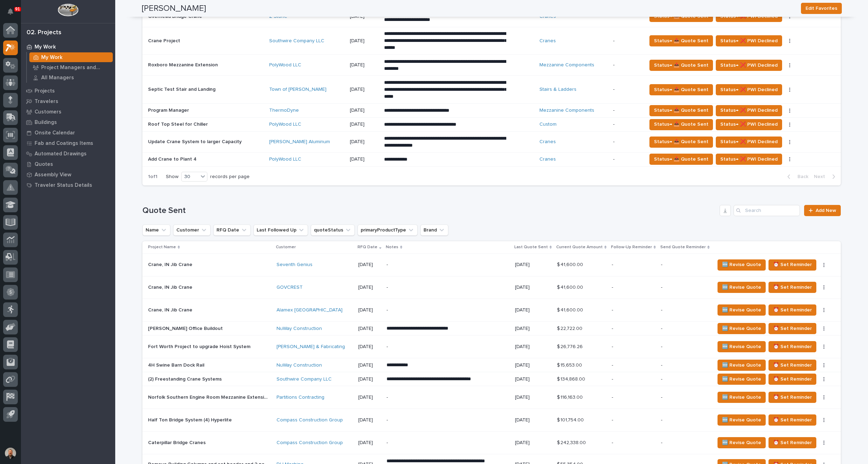
scroll to position [279, 0]
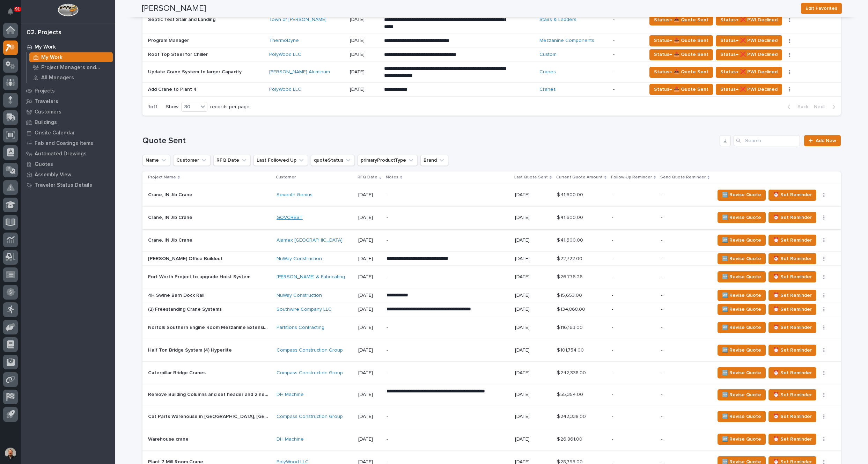
click at [287, 217] on link "GOVCREST" at bounding box center [290, 218] width 26 height 6
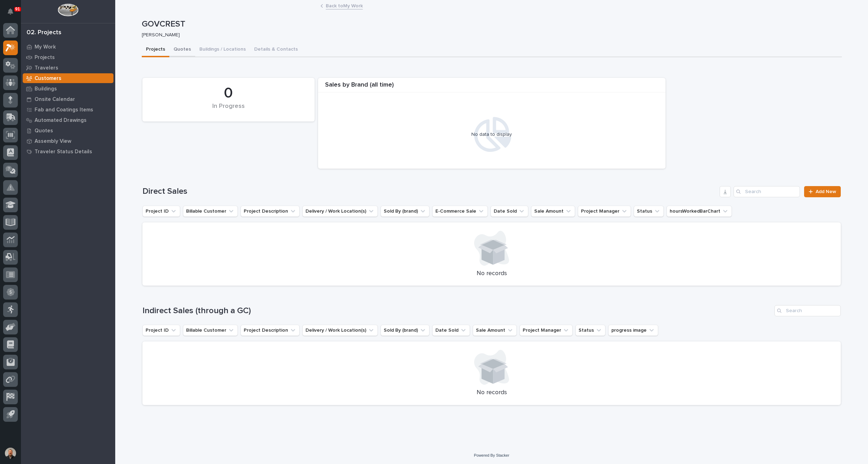
click at [177, 49] on button "Quotes" at bounding box center [182, 50] width 26 height 15
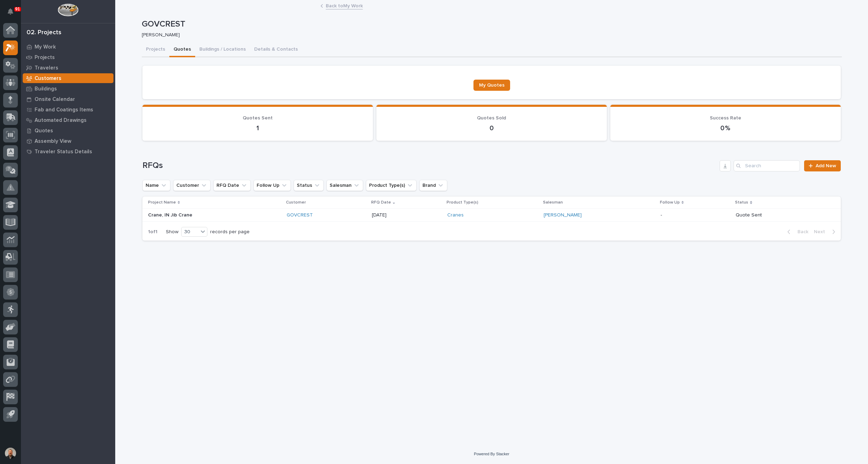
click at [167, 213] on p "Crane, IN Jib Crane" at bounding box center [171, 214] width 46 height 7
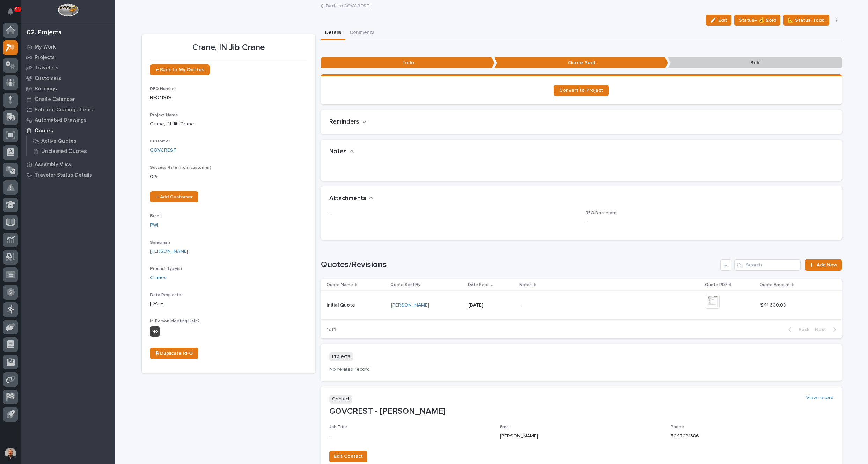
click at [710, 301] on img at bounding box center [713, 302] width 14 height 14
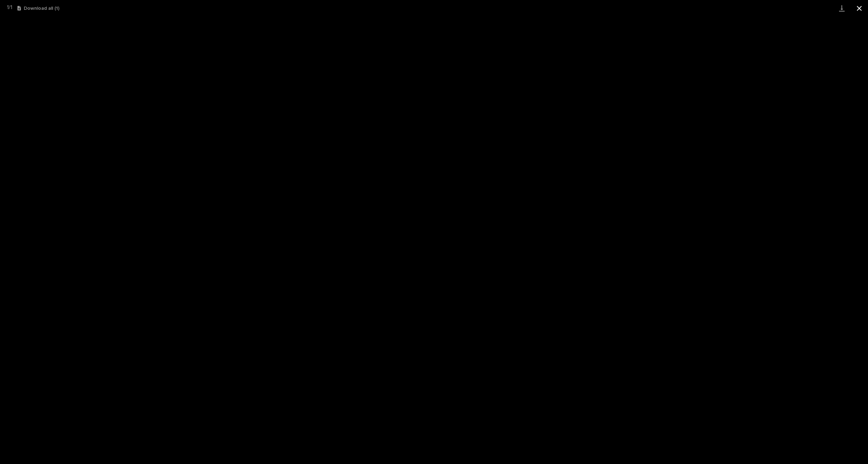
click at [860, 8] on button "Close gallery" at bounding box center [859, 8] width 17 height 16
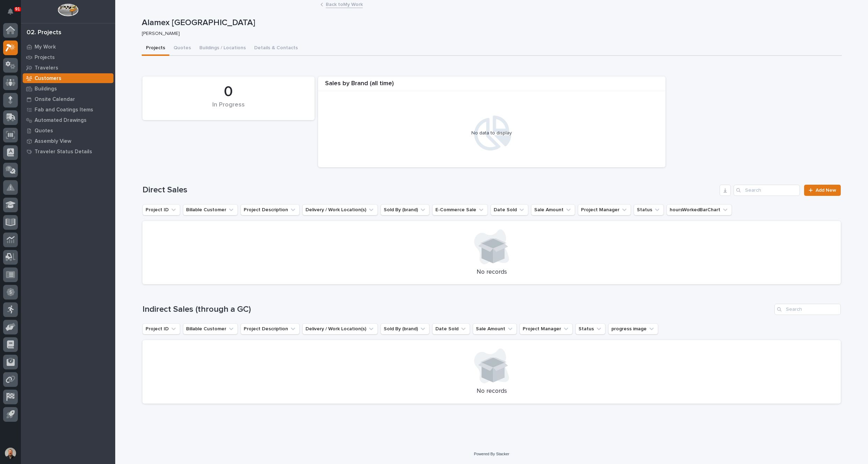
scroll to position [1, 0]
click at [179, 46] on button "Quotes" at bounding box center [182, 48] width 26 height 15
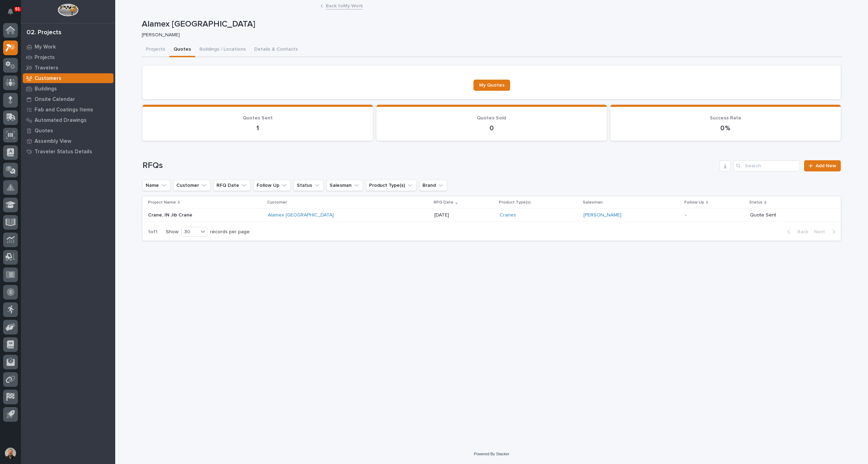
click at [158, 214] on p "Crane, IN Jib Crane" at bounding box center [171, 214] width 46 height 7
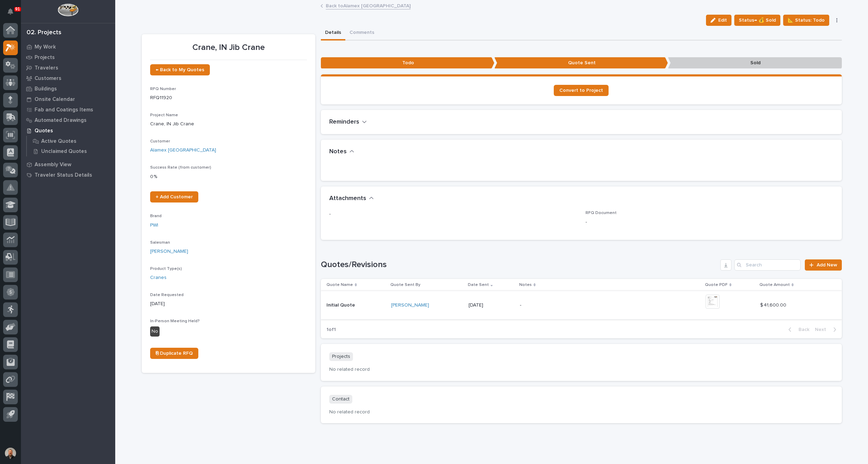
click at [712, 302] on img at bounding box center [713, 302] width 14 height 14
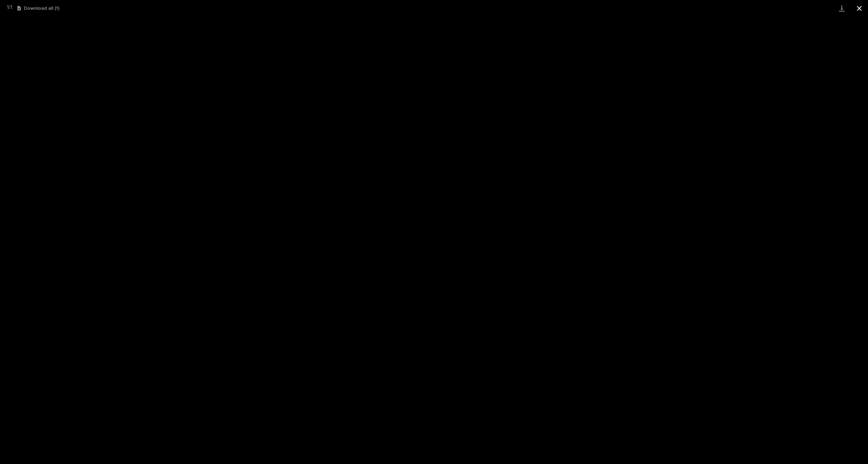
click at [860, 8] on button "Close gallery" at bounding box center [859, 8] width 17 height 16
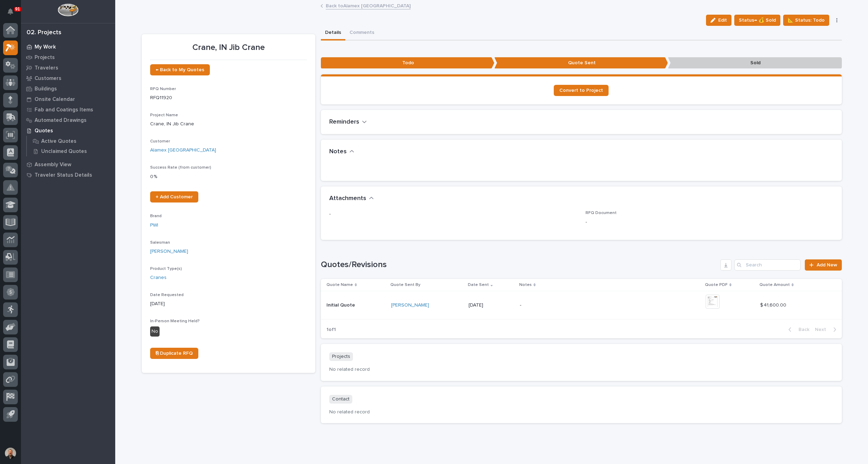
click at [42, 46] on p "My Work" at bounding box center [45, 47] width 21 height 6
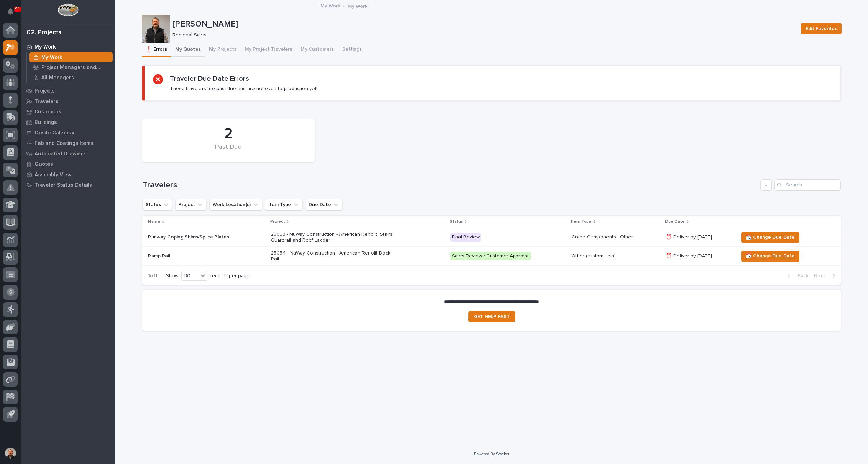
click at [187, 48] on button "My Quotes" at bounding box center [188, 50] width 34 height 15
